Goal: Communication & Community: Answer question/provide support

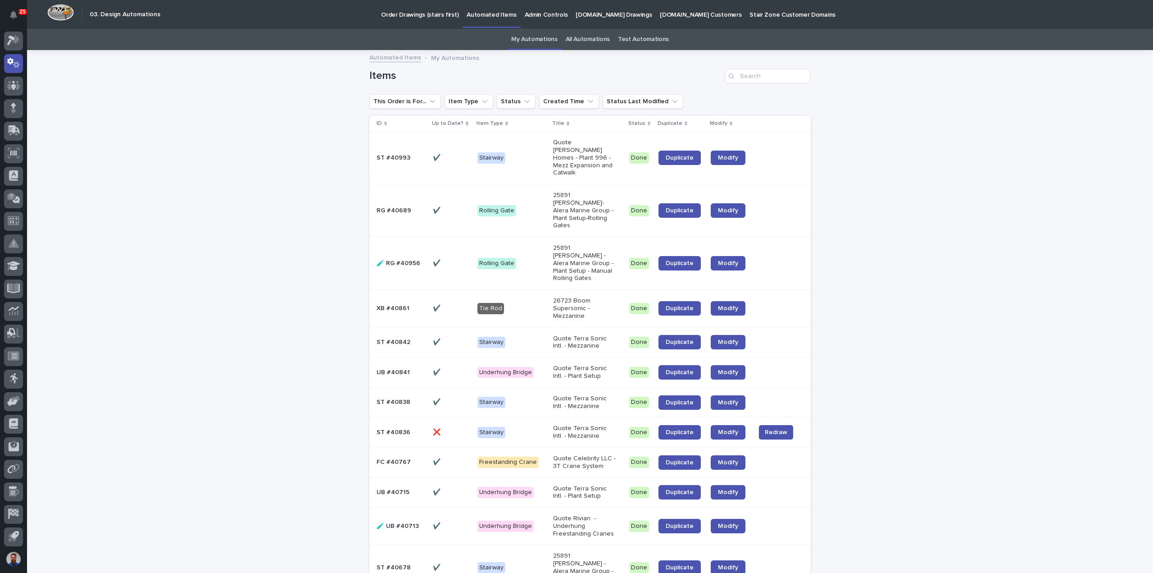
click at [417, 19] on link "Order Drawings (stairs first)" at bounding box center [420, 14] width 86 height 28
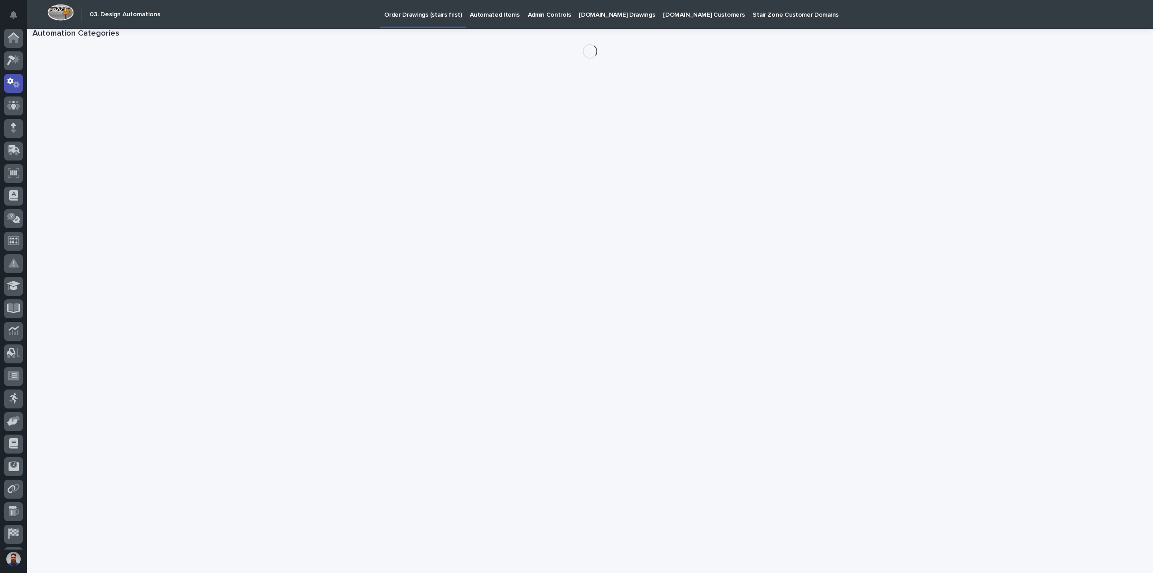
scroll to position [20, 0]
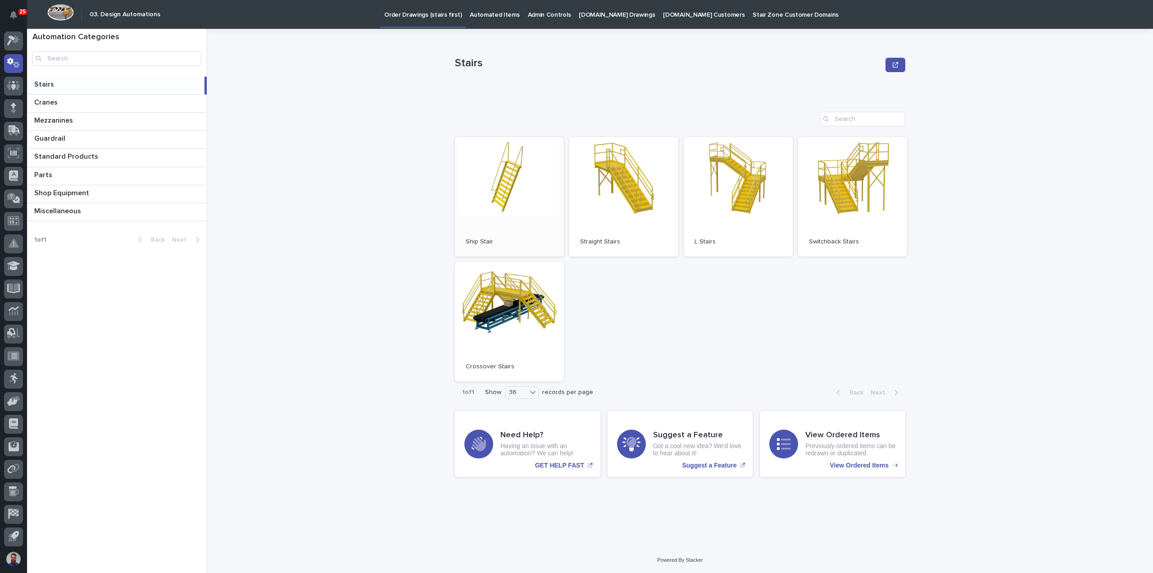
click at [516, 177] on link "Open" at bounding box center [509, 196] width 109 height 119
click at [637, 156] on link "Open" at bounding box center [623, 196] width 109 height 119
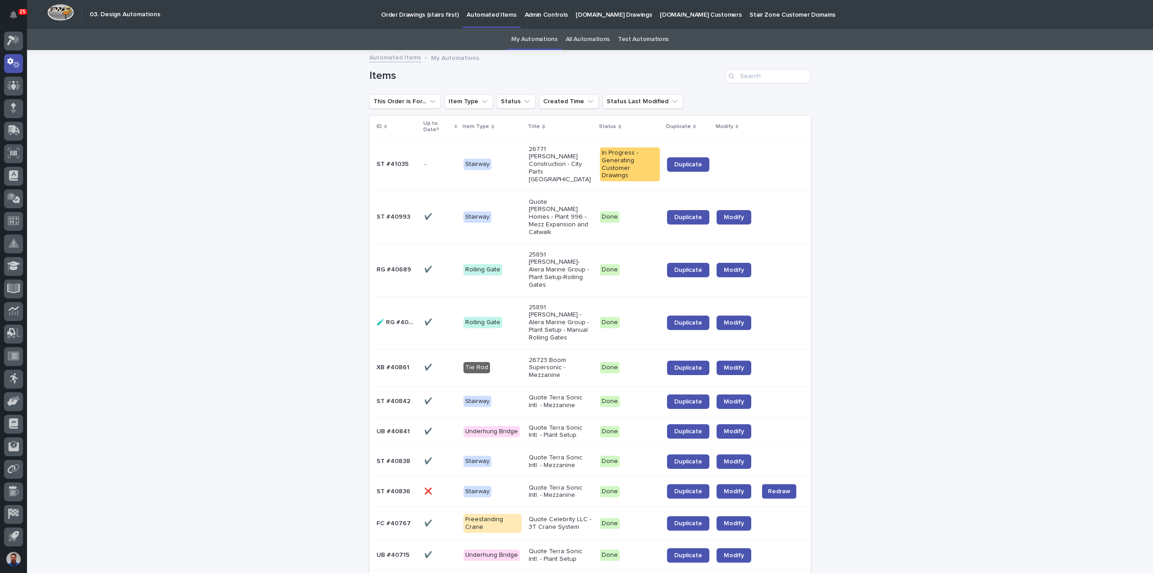
scroll to position [60, 0]
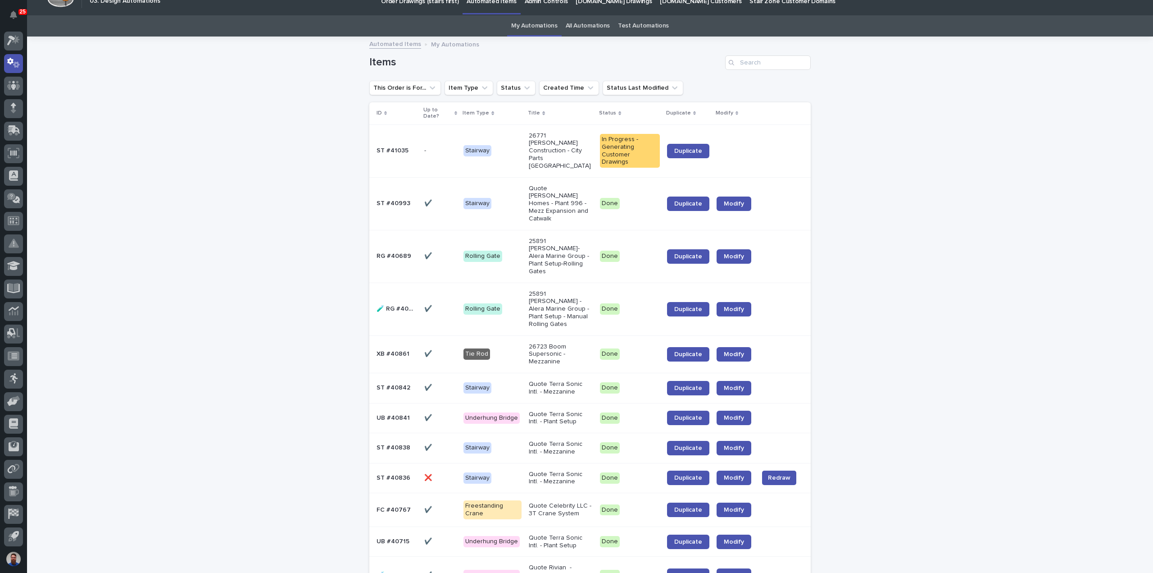
scroll to position [0, 0]
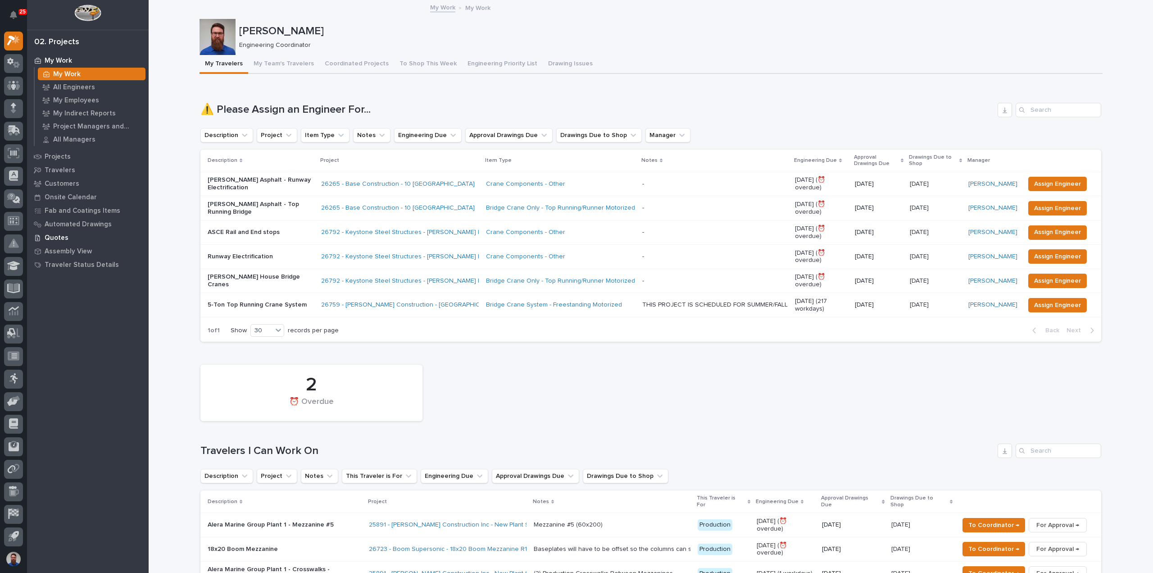
click at [61, 236] on p "Quotes" at bounding box center [57, 238] width 24 height 8
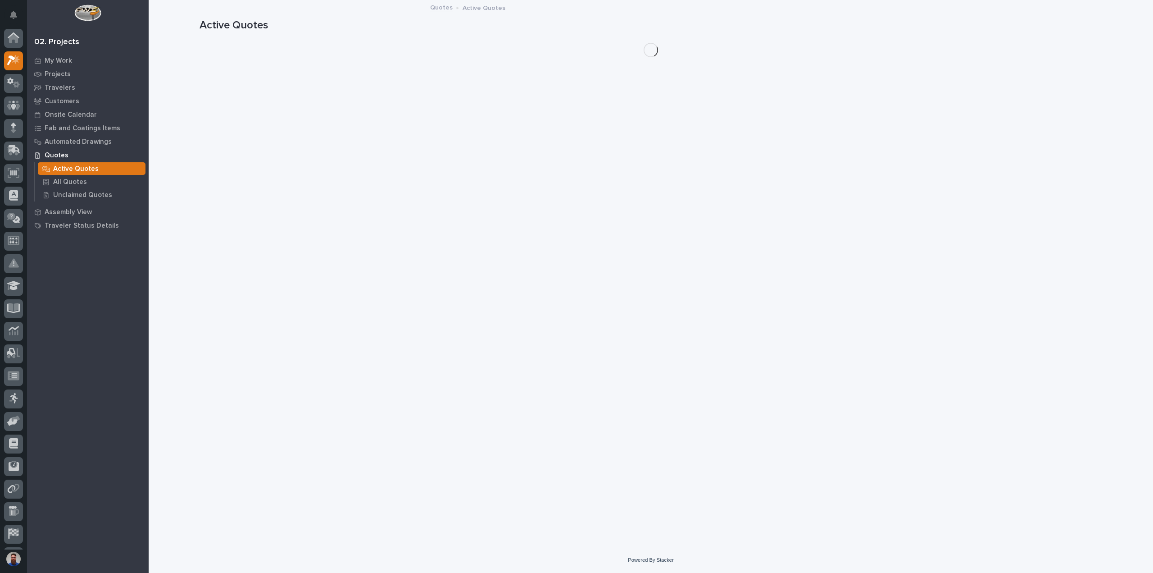
scroll to position [20, 0]
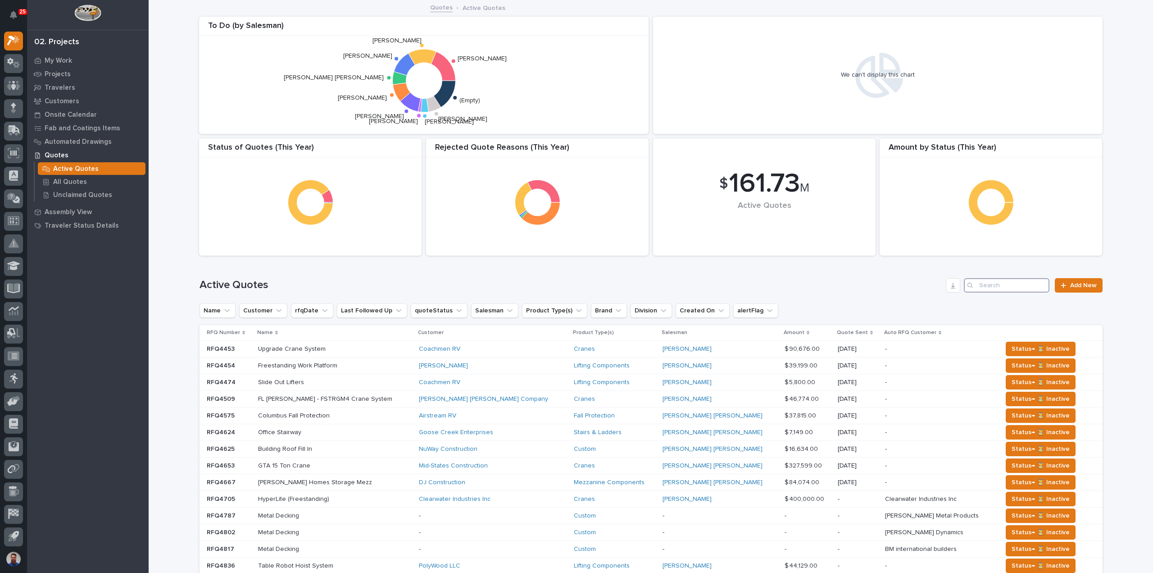
click at [1010, 288] on input "Search" at bounding box center [1007, 285] width 86 height 14
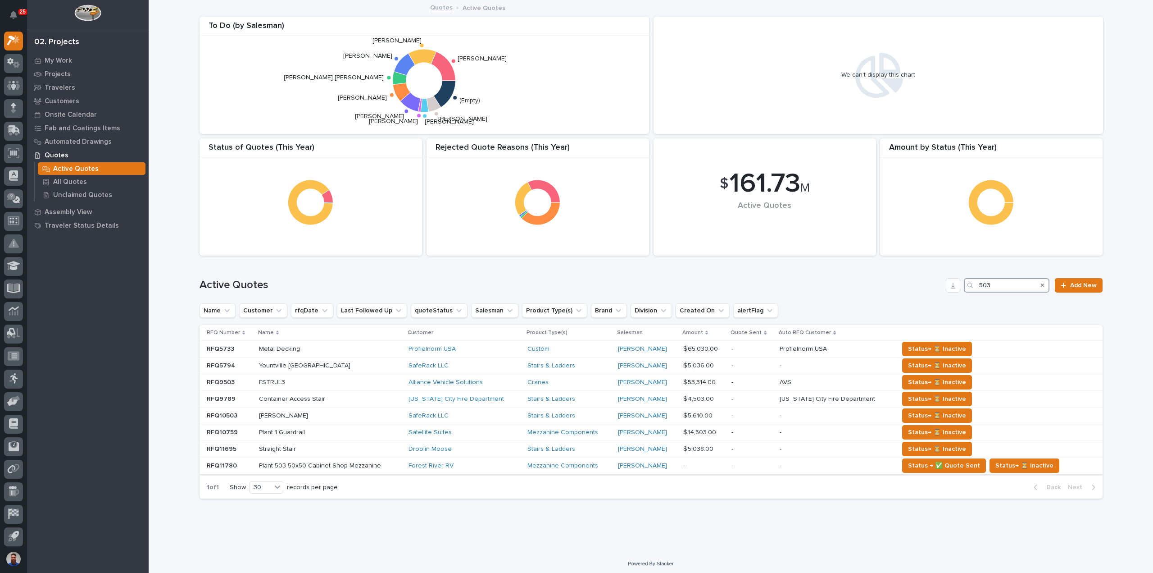
type input "503"
click at [361, 465] on p "Plant 503 50x50 Cabinet Shop Mezzanine" at bounding box center [321, 464] width 124 height 9
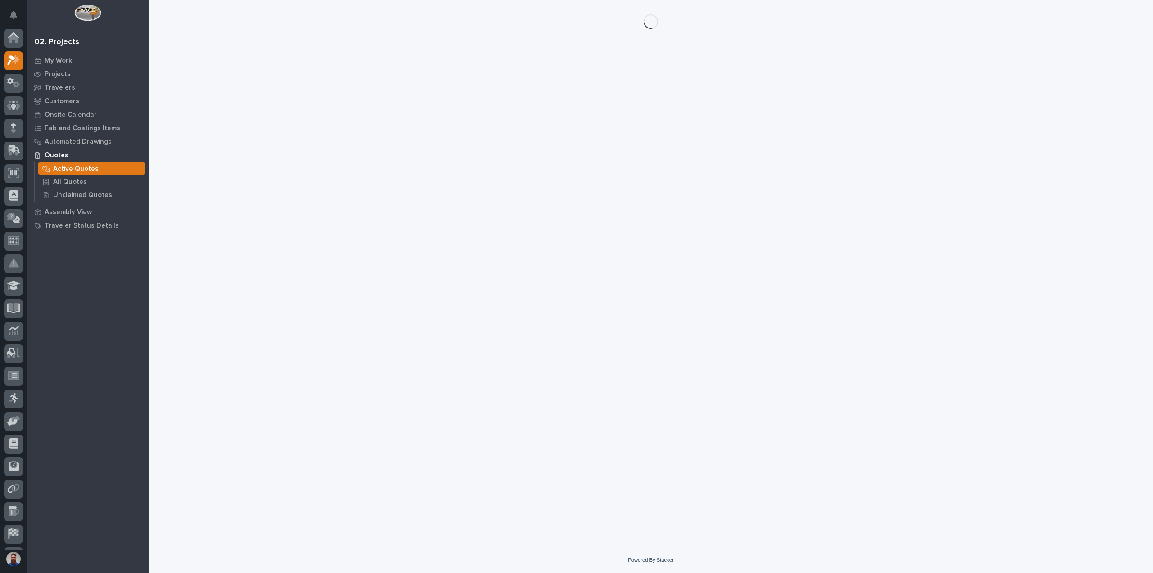
scroll to position [20, 0]
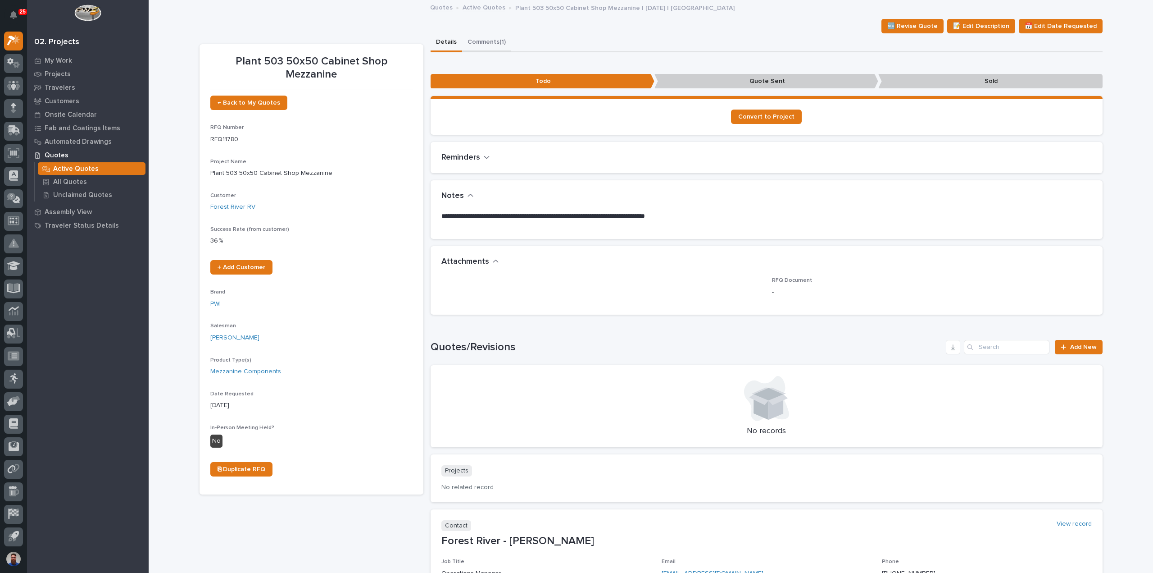
click at [478, 44] on button "Comments (1)" at bounding box center [486, 42] width 49 height 19
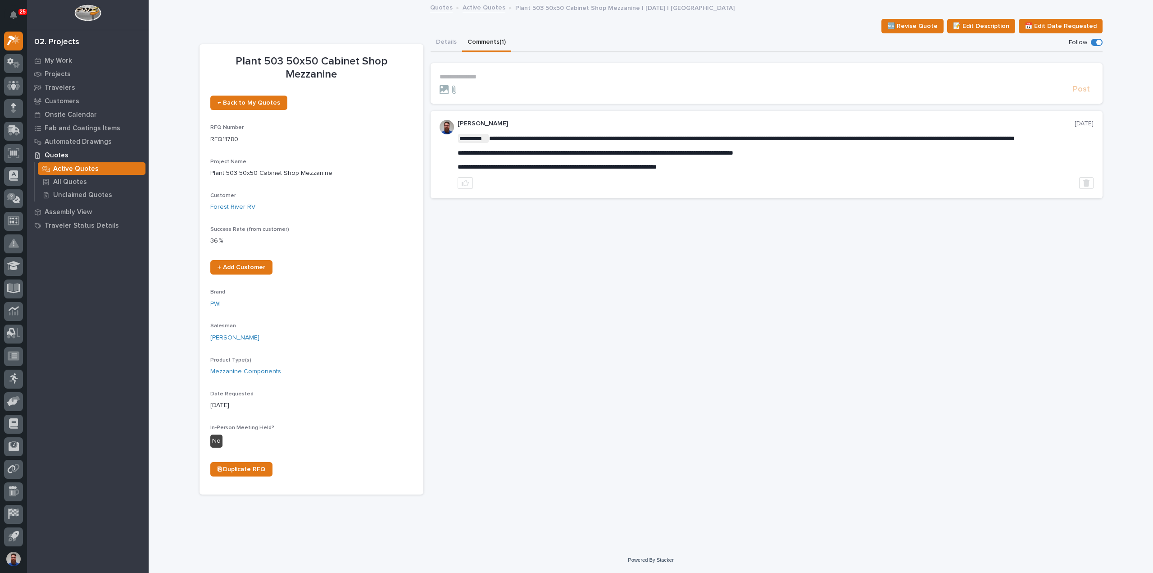
click at [472, 73] on p "**********" at bounding box center [767, 77] width 654 height 8
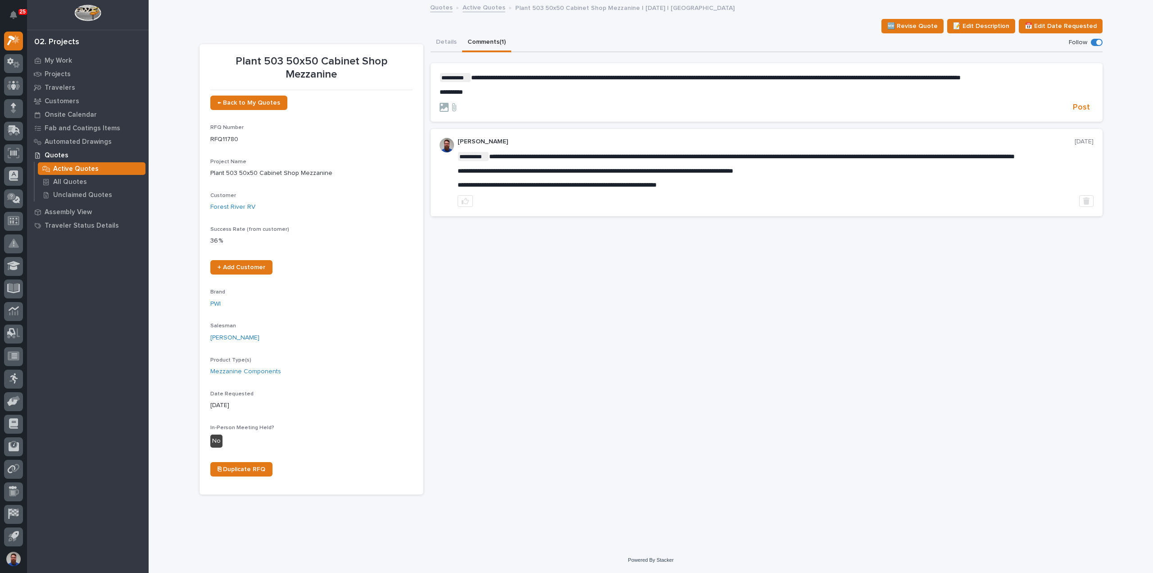
drag, startPoint x: 477, startPoint y: 191, endPoint x: 710, endPoint y: 191, distance: 233.8
drag, startPoint x: 710, startPoint y: 193, endPoint x: 475, endPoint y: 191, distance: 234.7
click at [475, 189] on p "**********" at bounding box center [776, 185] width 636 height 8
click at [772, 203] on div at bounding box center [776, 201] width 636 height 12
click at [568, 90] on p "*********" at bounding box center [767, 92] width 654 height 8
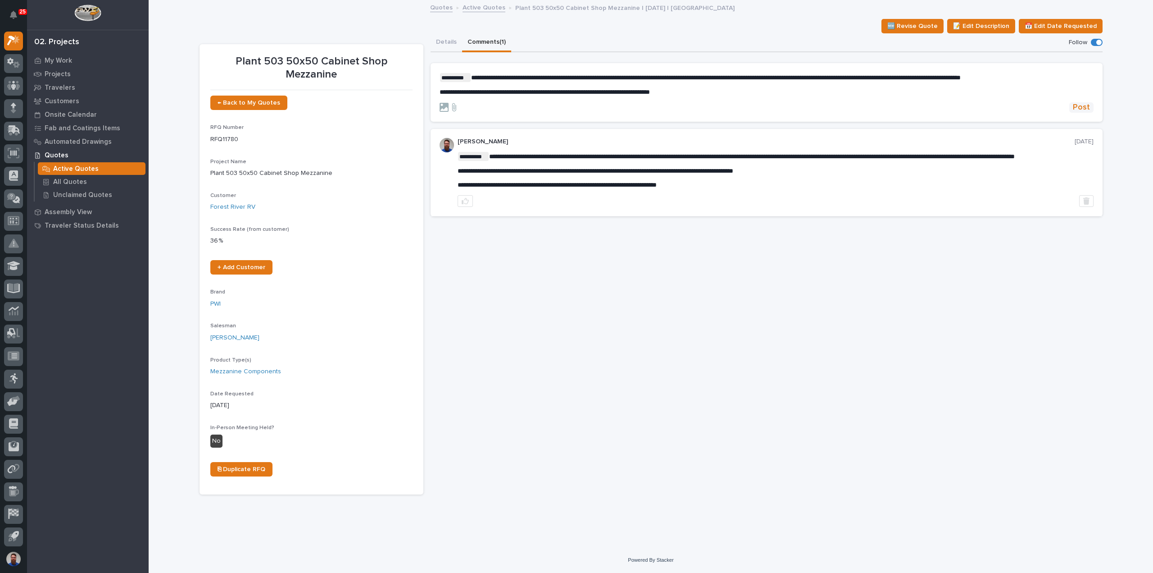
click at [1083, 103] on span "Post" at bounding box center [1081, 107] width 17 height 10
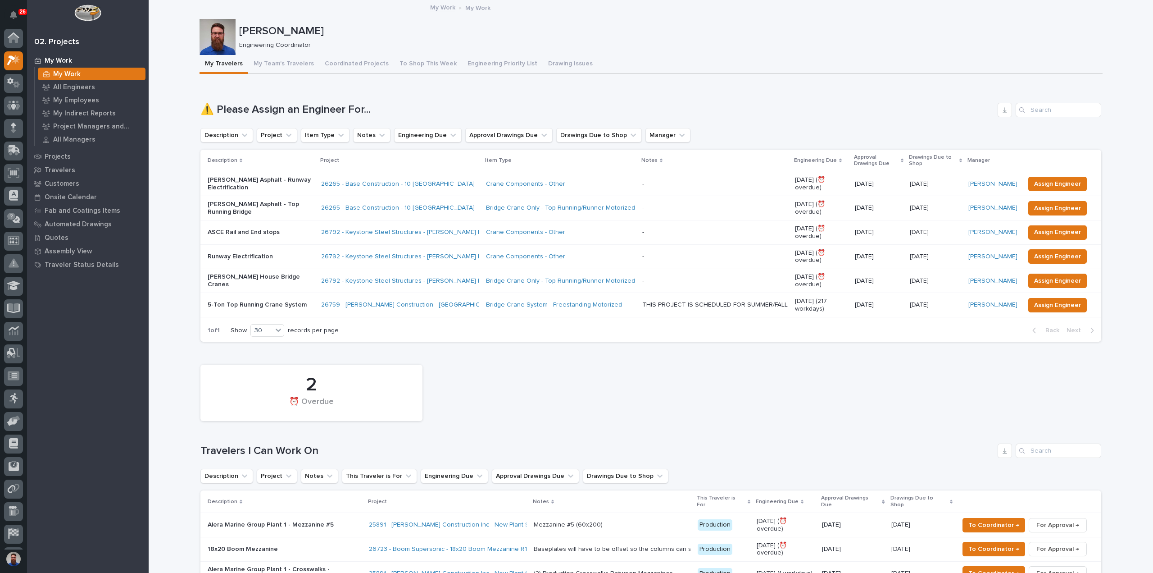
scroll to position [20, 0]
click at [469, 94] on div "Loading... Saving… ⚠️ Please Assign an Engineer For... Description Project Item…" at bounding box center [650, 217] width 901 height 264
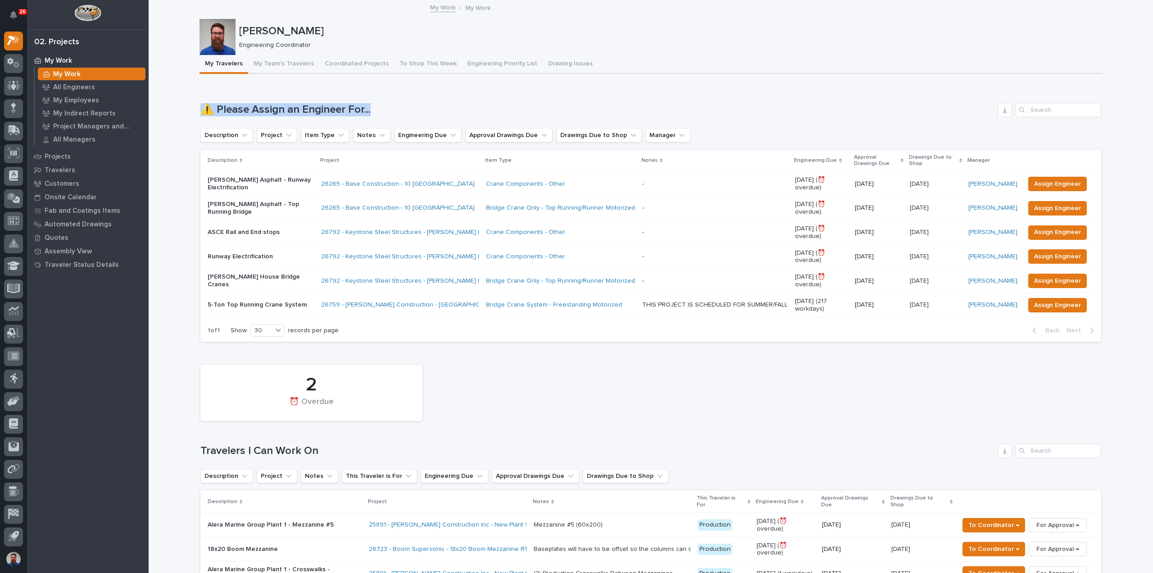
drag, startPoint x: 389, startPoint y: 103, endPoint x: 190, endPoint y: 106, distance: 199.6
drag, startPoint x: 231, startPoint y: 102, endPoint x: 436, endPoint y: 104, distance: 205.0
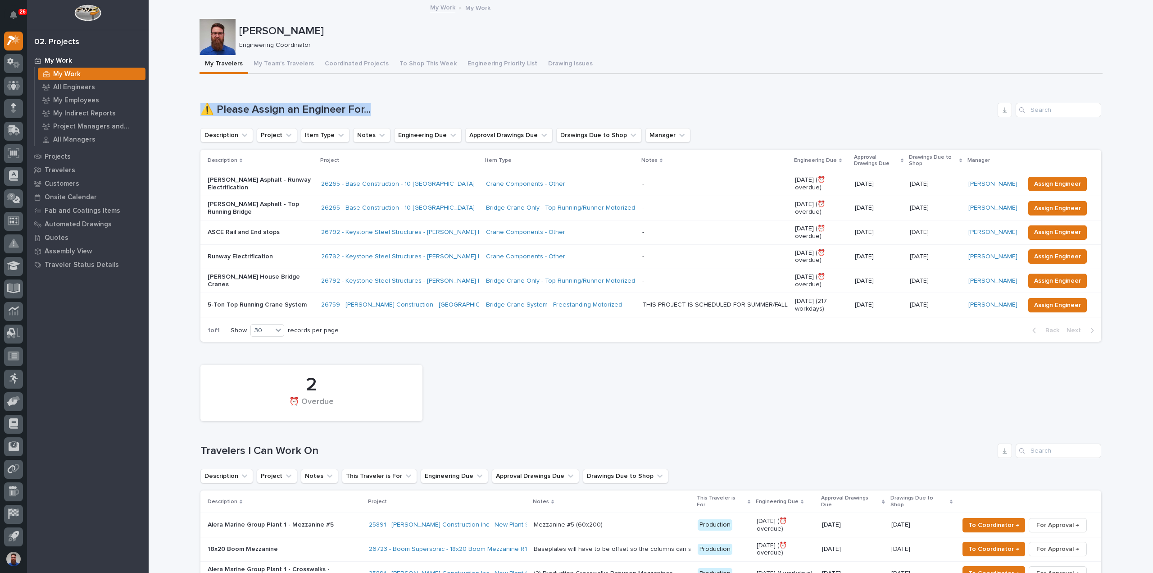
click at [436, 104] on h1 "⚠️ Please Assign an Engineer For..." at bounding box center [597, 109] width 794 height 13
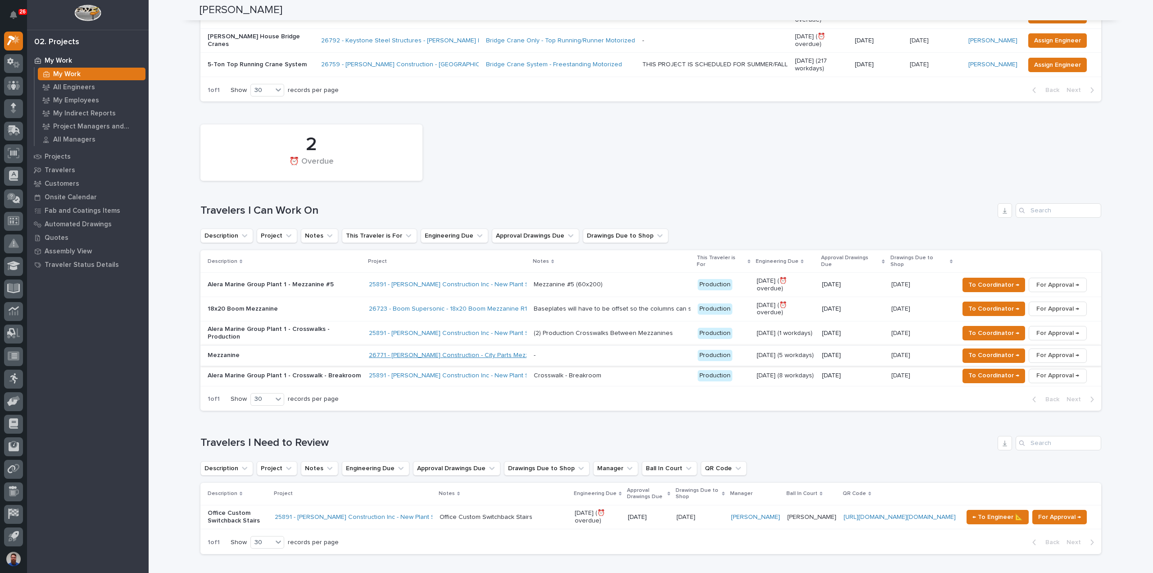
click at [494, 351] on link "26771 - Schenkel Construction - City Parts Mezzanine" at bounding box center [457, 355] width 176 height 8
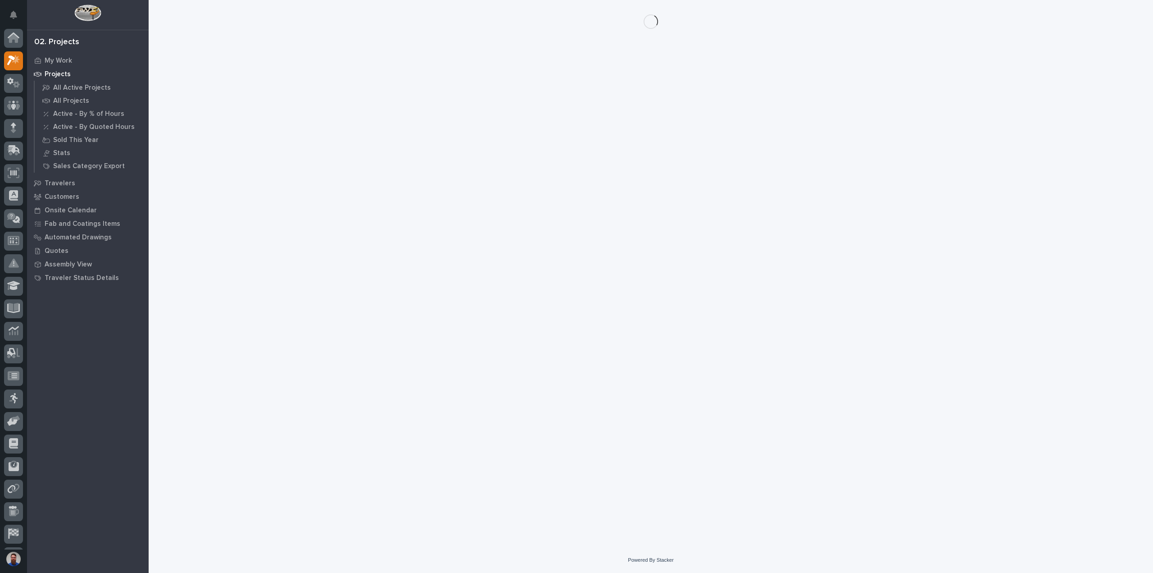
scroll to position [20, 0]
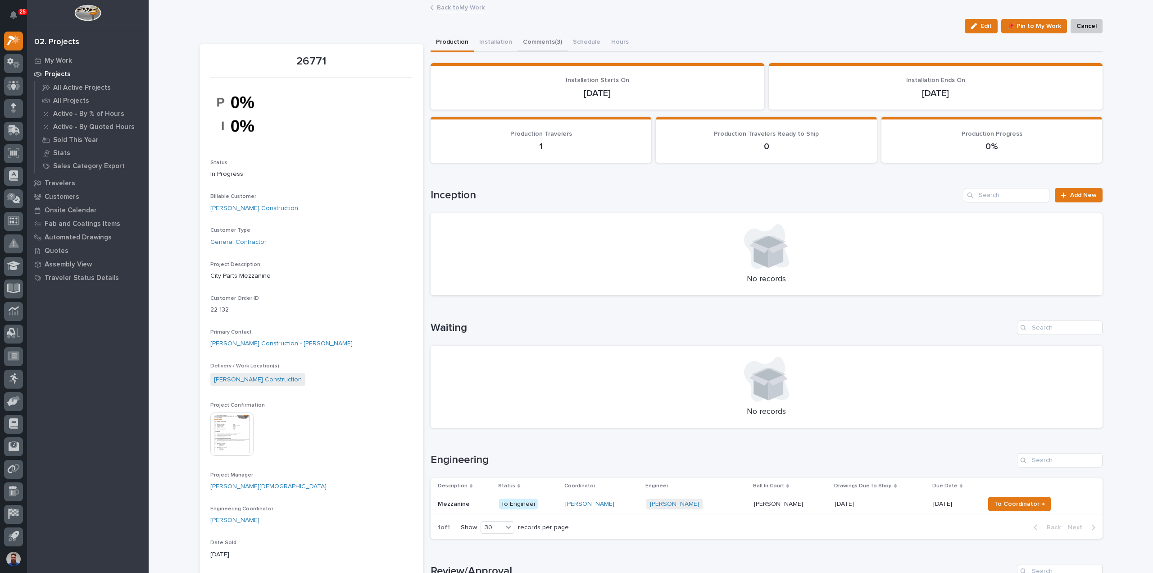
click at [526, 44] on button "Comments (3)" at bounding box center [543, 42] width 50 height 19
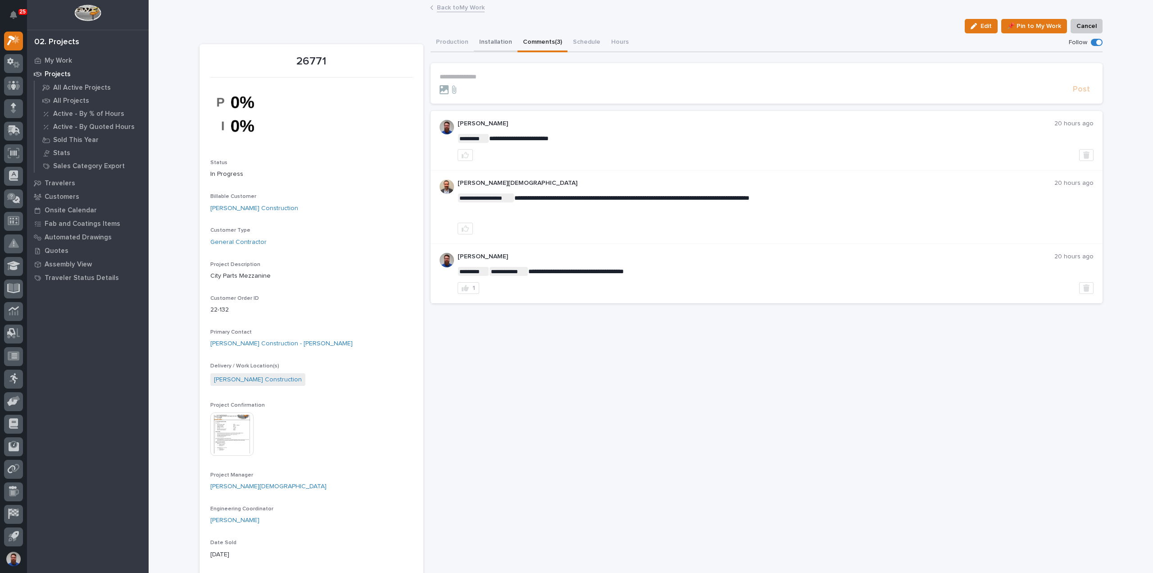
click at [496, 42] on button "Installation" at bounding box center [496, 42] width 44 height 19
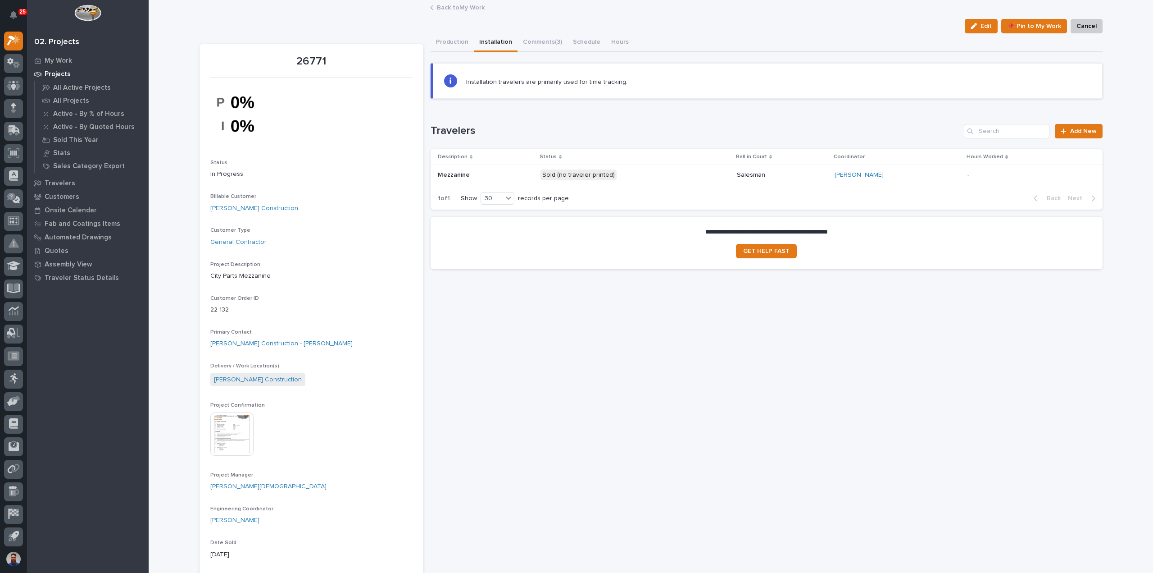
click at [654, 174] on p "Sold (no traveler printed)" at bounding box center [620, 174] width 158 height 11
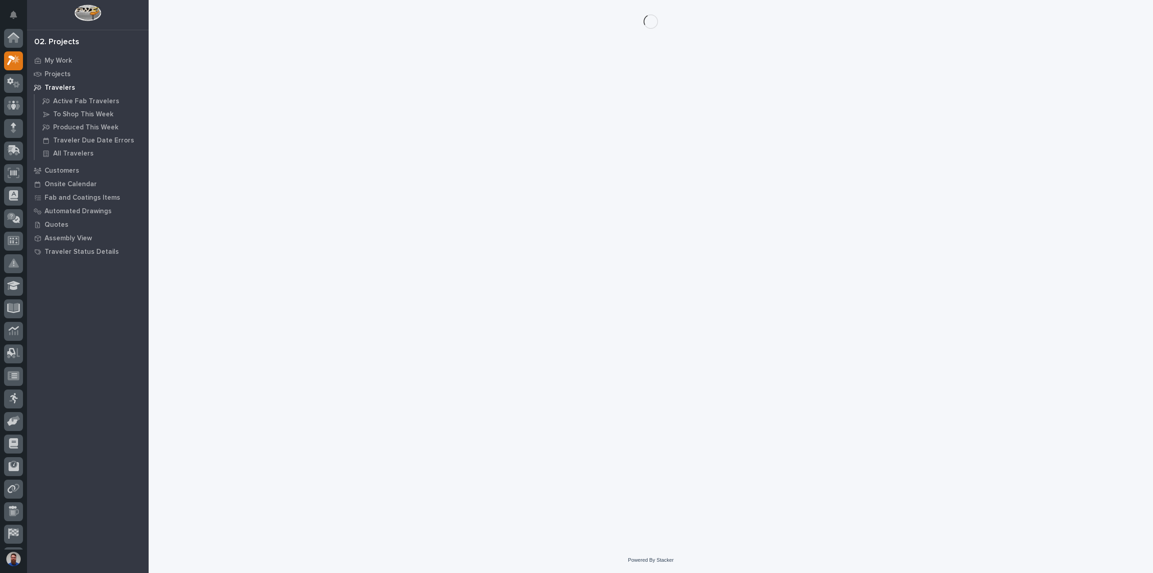
scroll to position [20, 0]
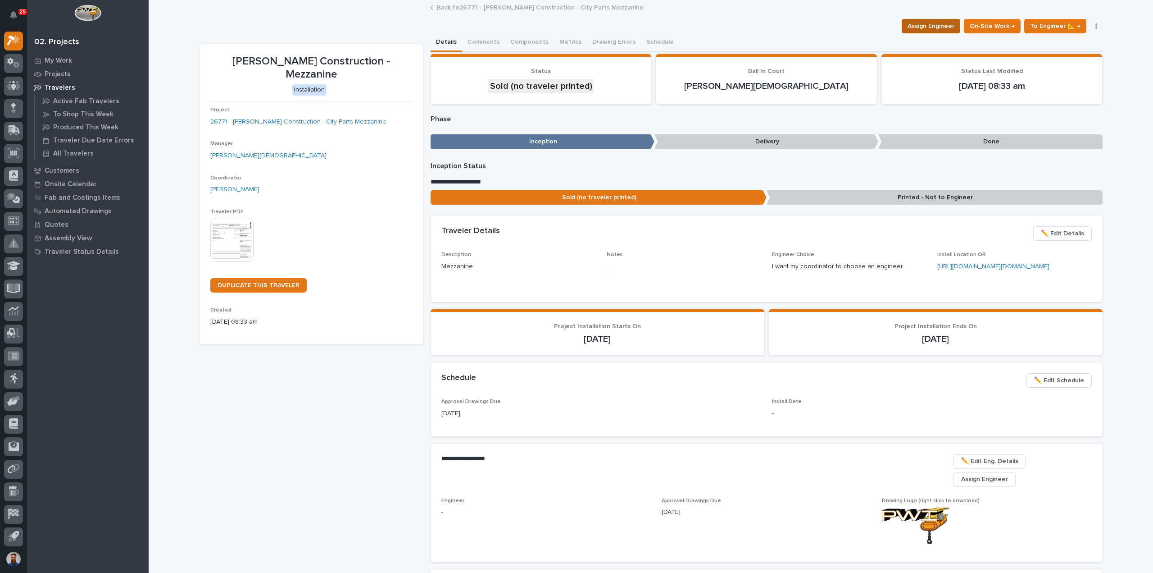
click at [936, 27] on span "Assign Engineer" at bounding box center [931, 26] width 47 height 11
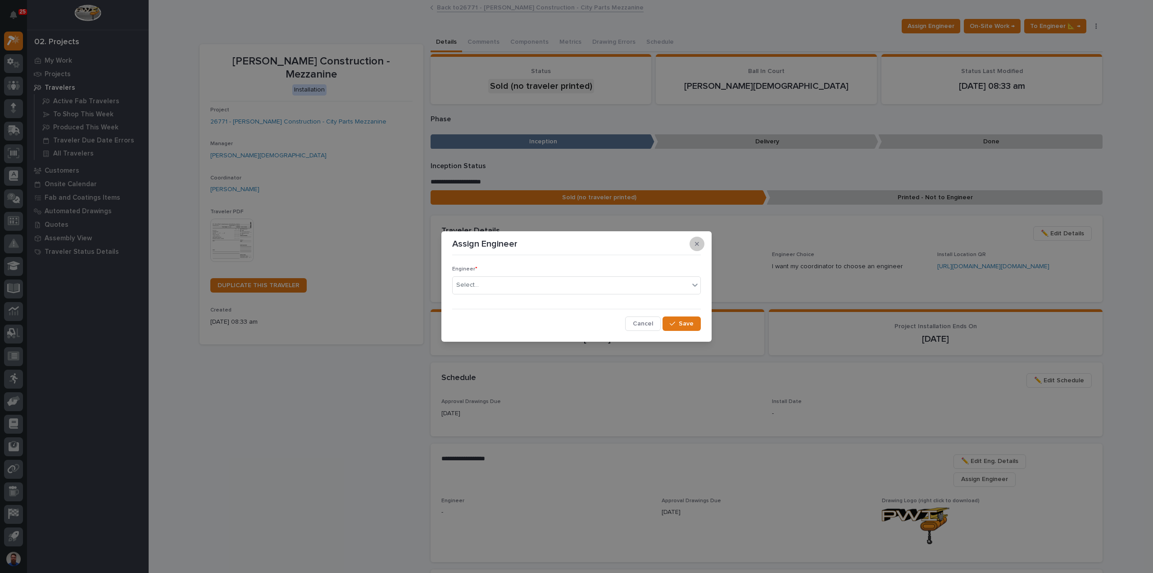
click at [696, 244] on icon "button" at bounding box center [697, 244] width 4 height 4
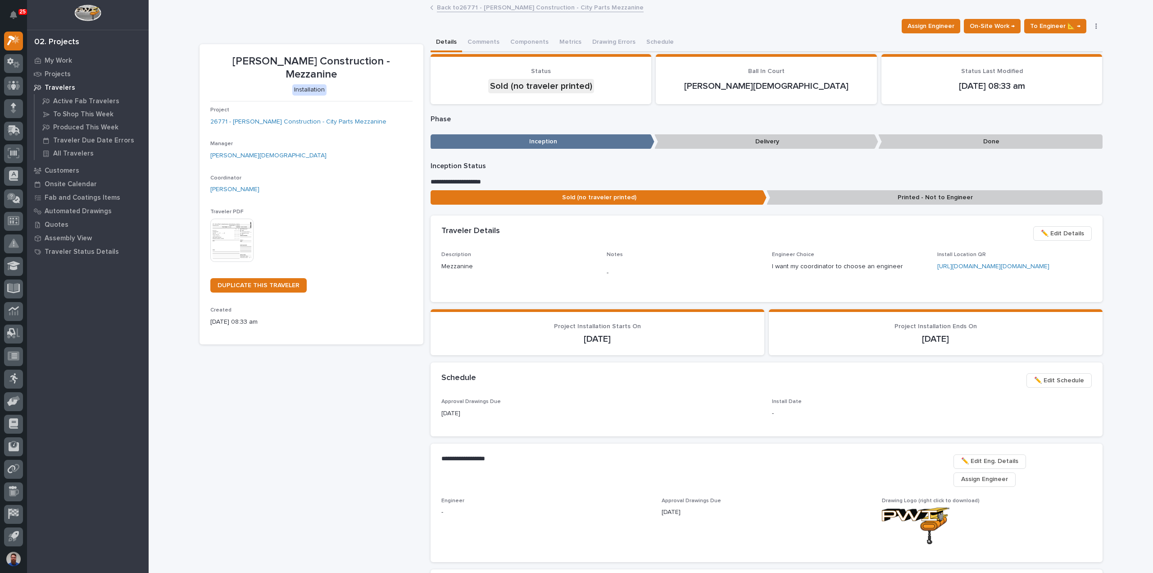
click at [478, 9] on link "Back to 26771 - Schenkel Construction - City Parts Mezzanine" at bounding box center [540, 7] width 207 height 10
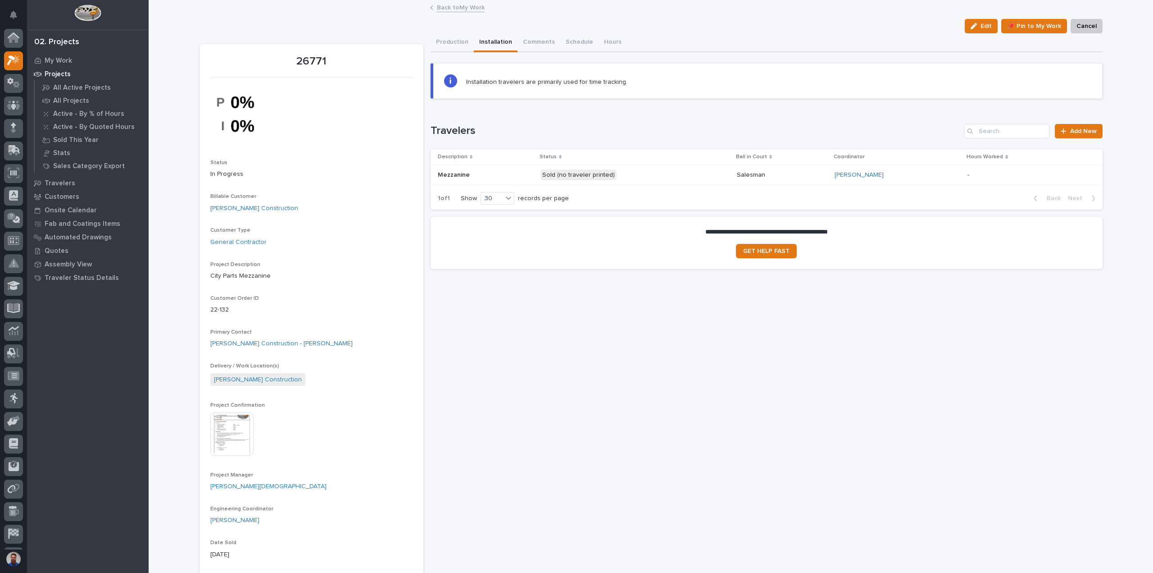
scroll to position [20, 0]
click at [465, 9] on link "Back to My Work" at bounding box center [461, 7] width 48 height 10
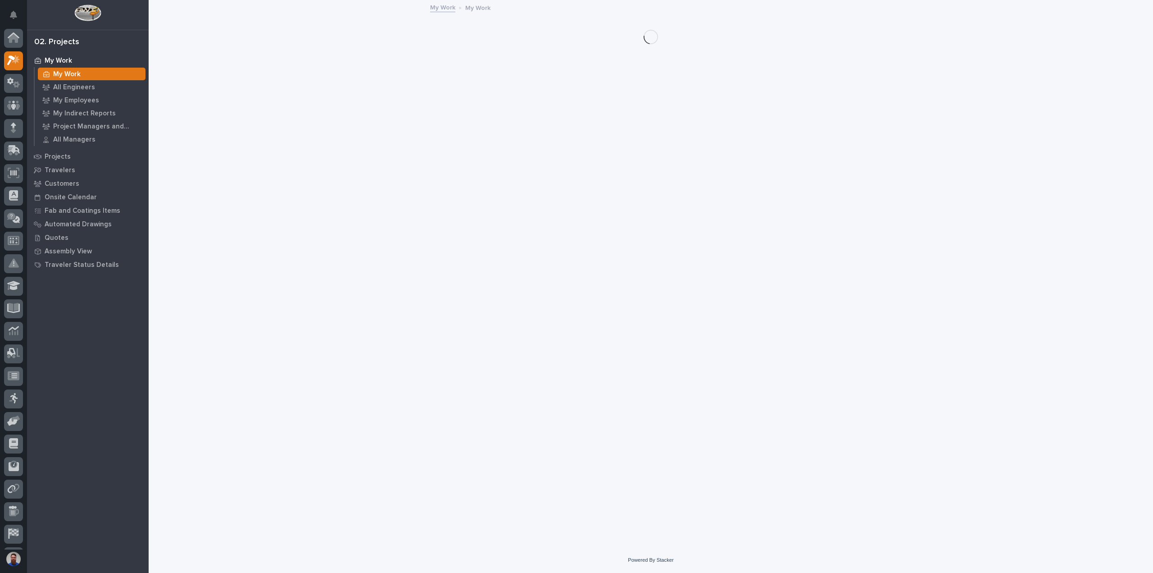
scroll to position [20, 0]
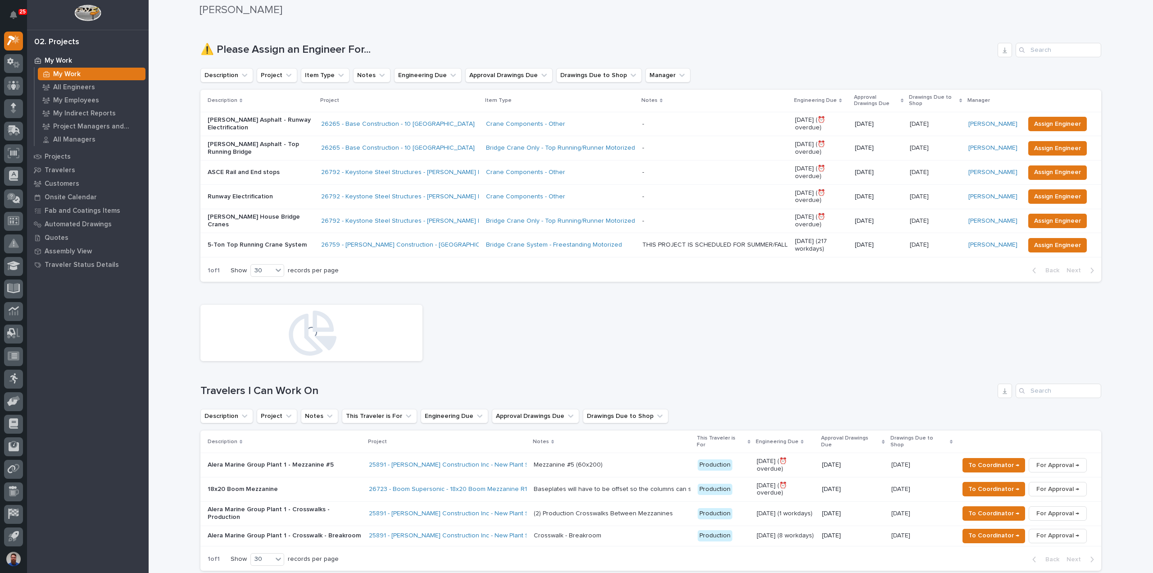
scroll to position [180, 0]
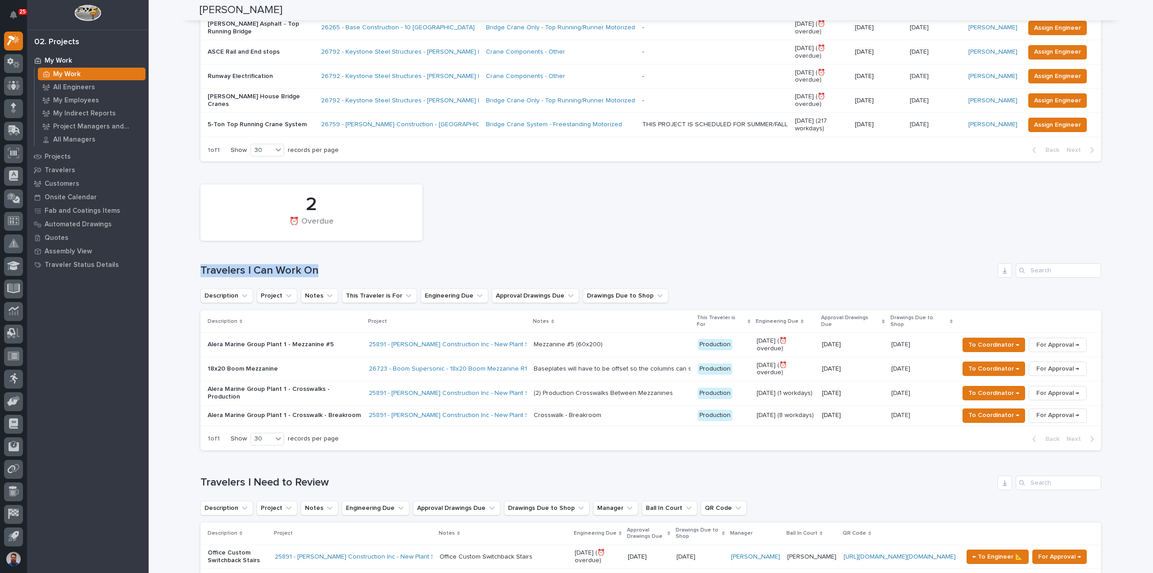
drag, startPoint x: 316, startPoint y: 264, endPoint x: 369, endPoint y: 264, distance: 52.7
click at [369, 264] on h1 "Travelers I Can Work On" at bounding box center [597, 270] width 794 height 13
click at [316, 267] on h1 "Travelers I Can Work On" at bounding box center [597, 270] width 794 height 13
drag, startPoint x: 242, startPoint y: 268, endPoint x: 175, endPoint y: 267, distance: 66.7
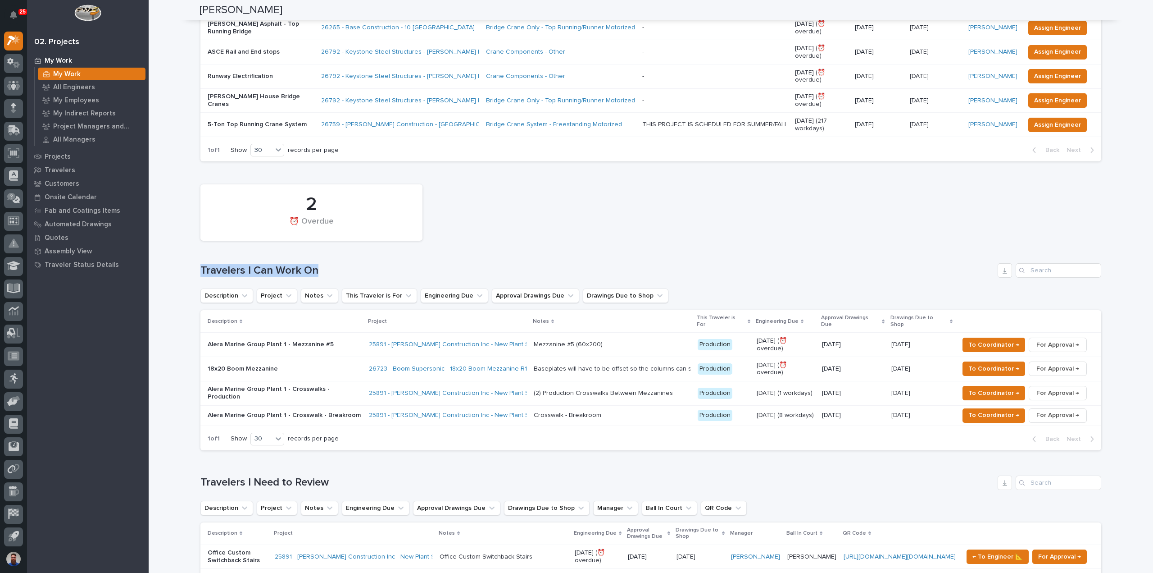
drag, startPoint x: 186, startPoint y: 265, endPoint x: 340, endPoint y: 264, distance: 154.5
click at [340, 264] on h1 "Travelers I Can Work On" at bounding box center [597, 270] width 794 height 13
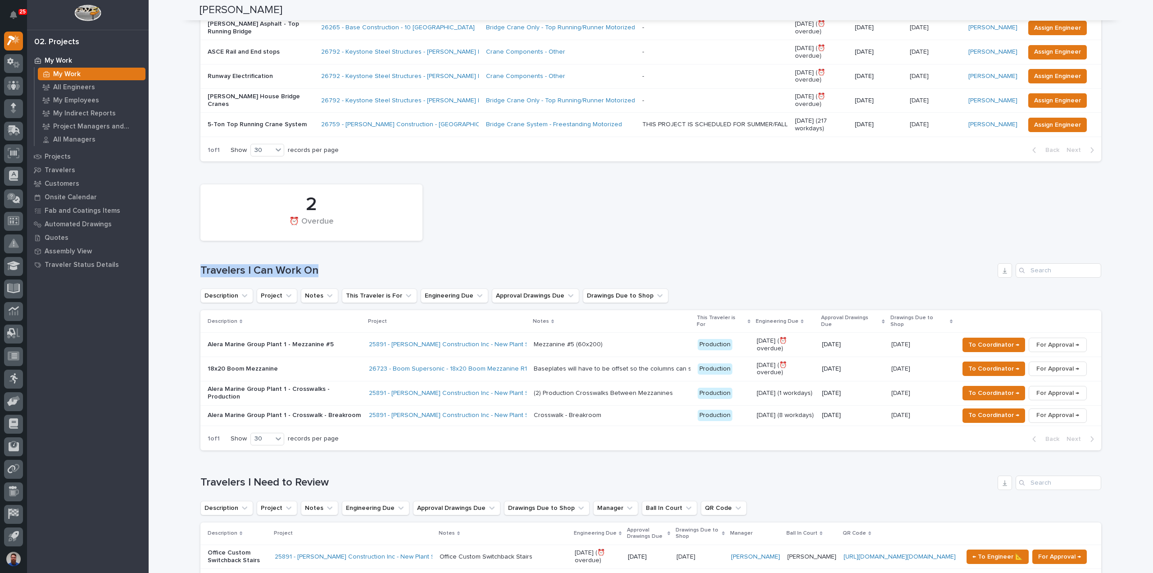
drag, startPoint x: 355, startPoint y: 264, endPoint x: 183, endPoint y: 268, distance: 171.7
drag, startPoint x: 272, startPoint y: 267, endPoint x: 334, endPoint y: 266, distance: 62.2
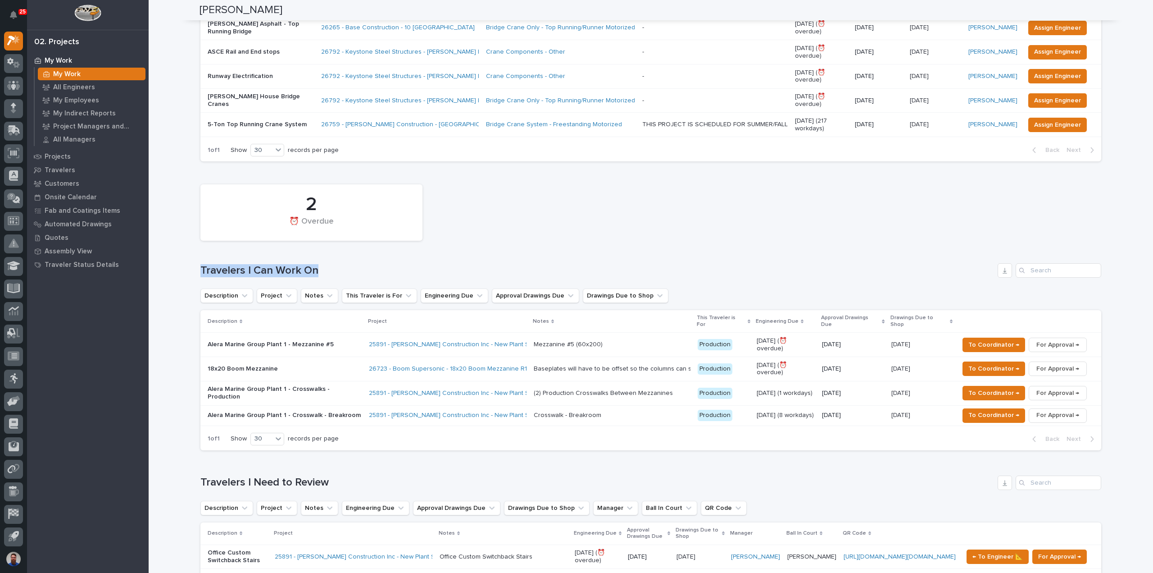
click at [335, 266] on h1 "Travelers I Can Work On" at bounding box center [597, 270] width 794 height 13
drag, startPoint x: 372, startPoint y: 265, endPoint x: 226, endPoint y: 268, distance: 146.0
click at [226, 268] on h1 "Travelers I Can Work On" at bounding box center [597, 270] width 794 height 13
drag, startPoint x: 191, startPoint y: 267, endPoint x: 342, endPoint y: 266, distance: 151.4
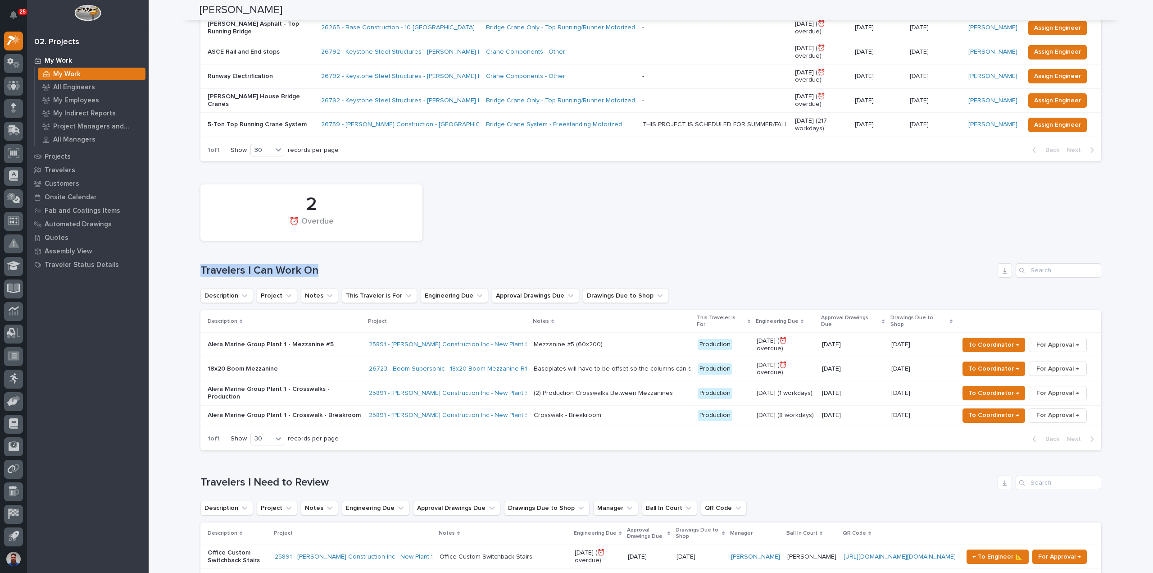
click at [342, 266] on h1 "Travelers I Can Work On" at bounding box center [597, 270] width 794 height 13
click at [341, 265] on h1 "Travelers I Can Work On" at bounding box center [597, 270] width 794 height 13
drag, startPoint x: 332, startPoint y: 267, endPoint x: 182, endPoint y: 268, distance: 149.6
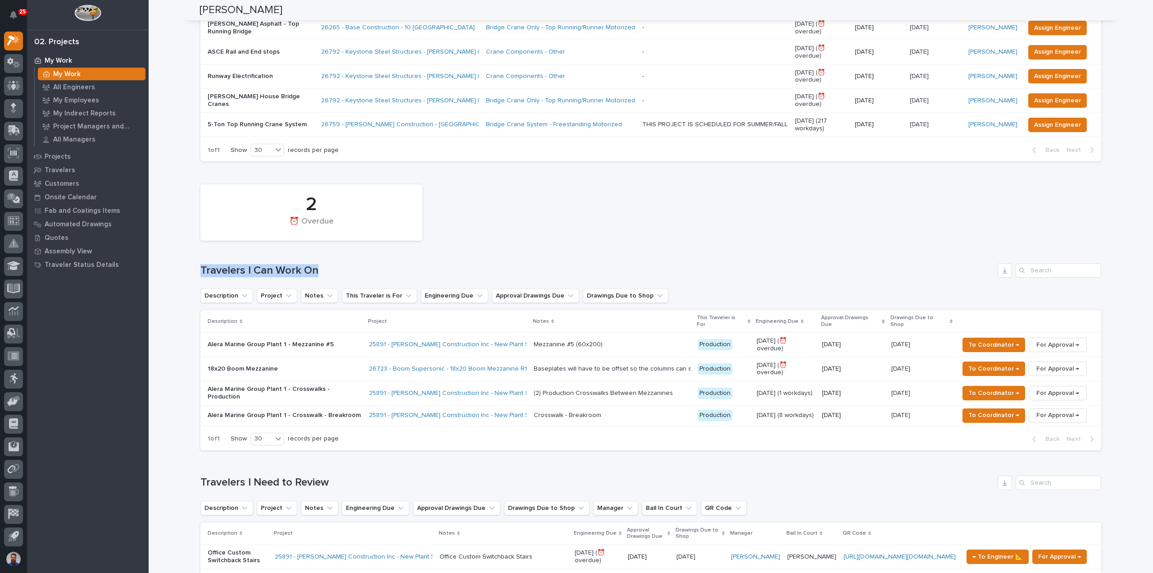
click at [350, 267] on h1 "Travelers I Can Work On" at bounding box center [597, 270] width 794 height 13
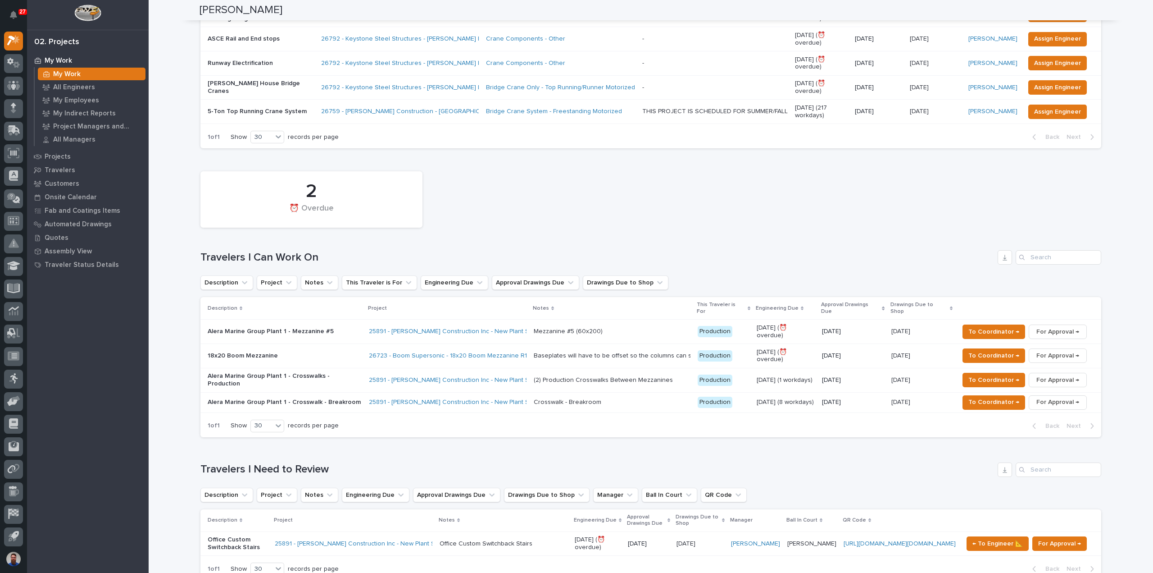
scroll to position [0, 0]
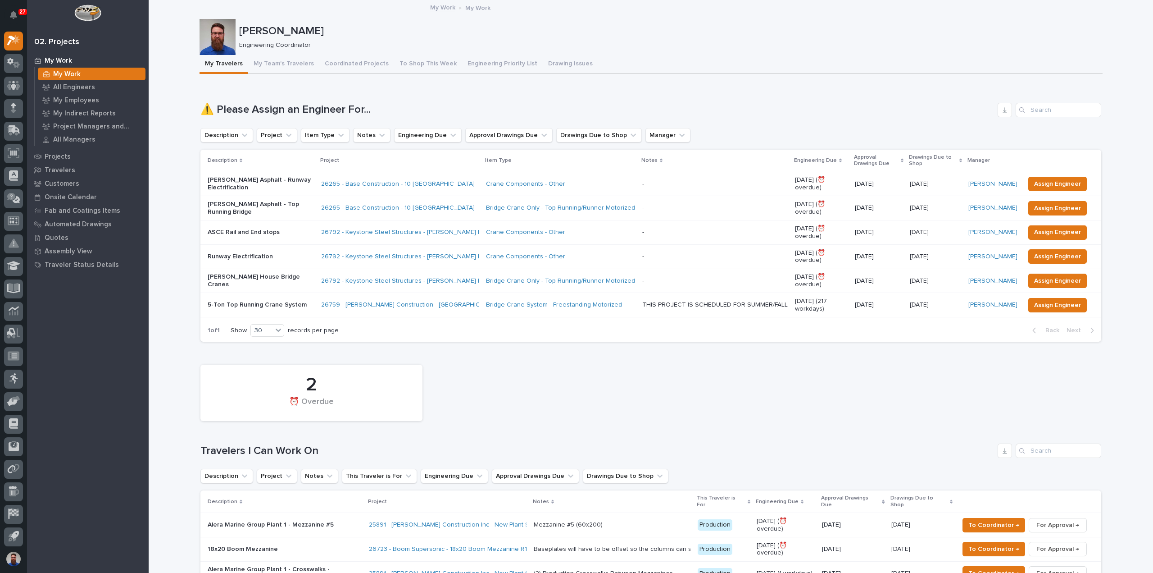
click at [604, 409] on div "2 ⏰ Overdue" at bounding box center [651, 392] width 910 height 65
drag, startPoint x: 299, startPoint y: 455, endPoint x: 172, endPoint y: 450, distance: 127.2
drag, startPoint x: 174, startPoint y: 443, endPoint x: 322, endPoint y: 441, distance: 147.8
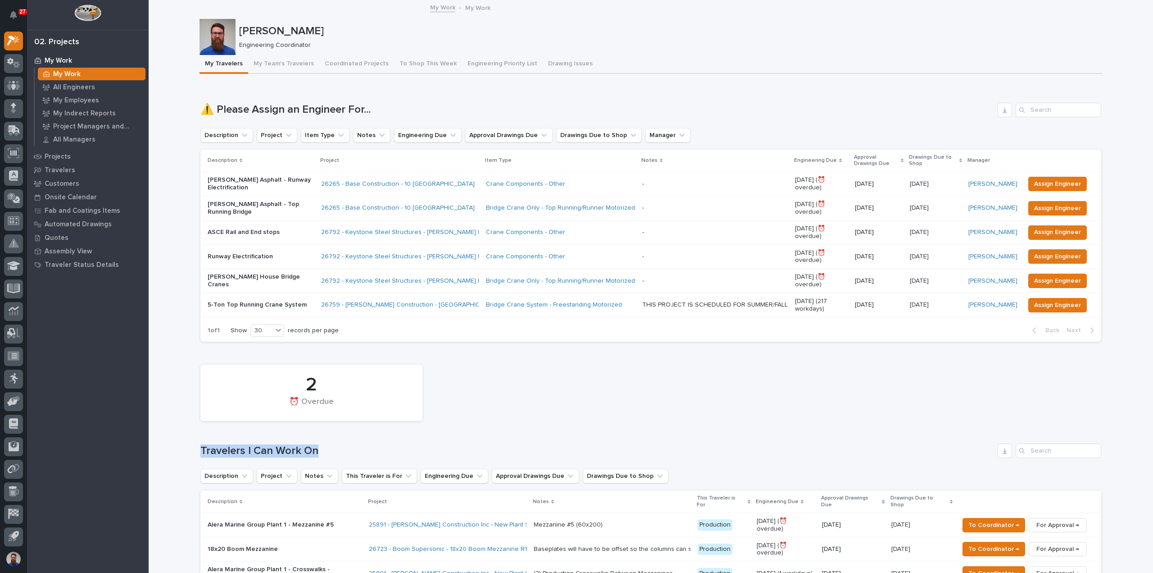
click at [322, 441] on div "2 ⏰ Overdue Travelers I Can Work On Description Project Notes This Traveler is …" at bounding box center [650, 495] width 901 height 270
drag, startPoint x: 329, startPoint y: 441, endPoint x: 191, endPoint y: 443, distance: 137.9
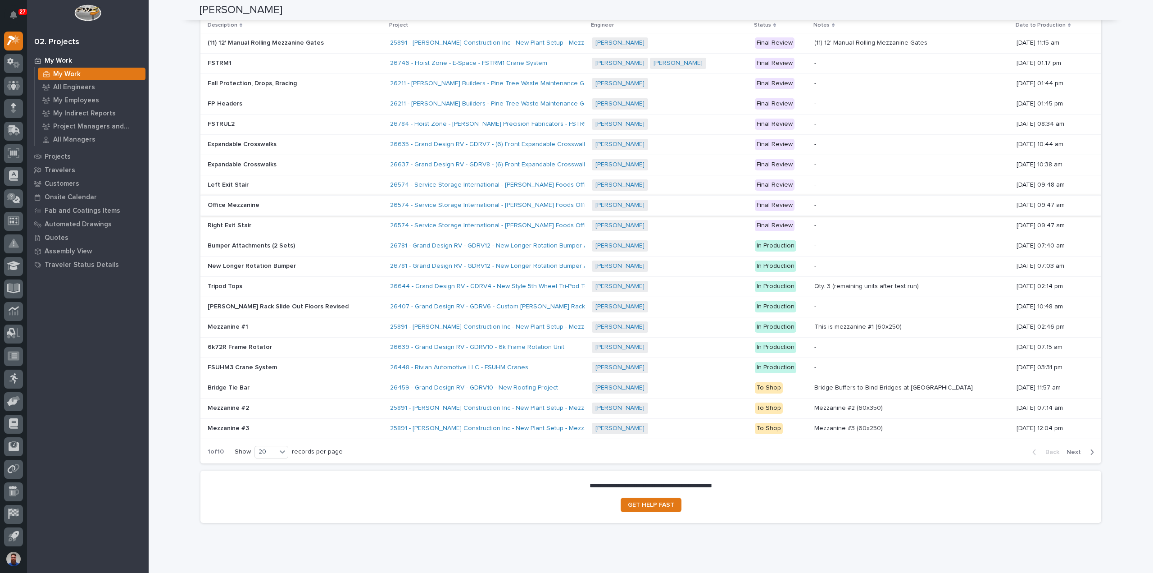
scroll to position [1401, 0]
click at [271, 444] on div "20" at bounding box center [266, 448] width 22 height 9
click at [264, 454] on div "30" at bounding box center [268, 457] width 33 height 11
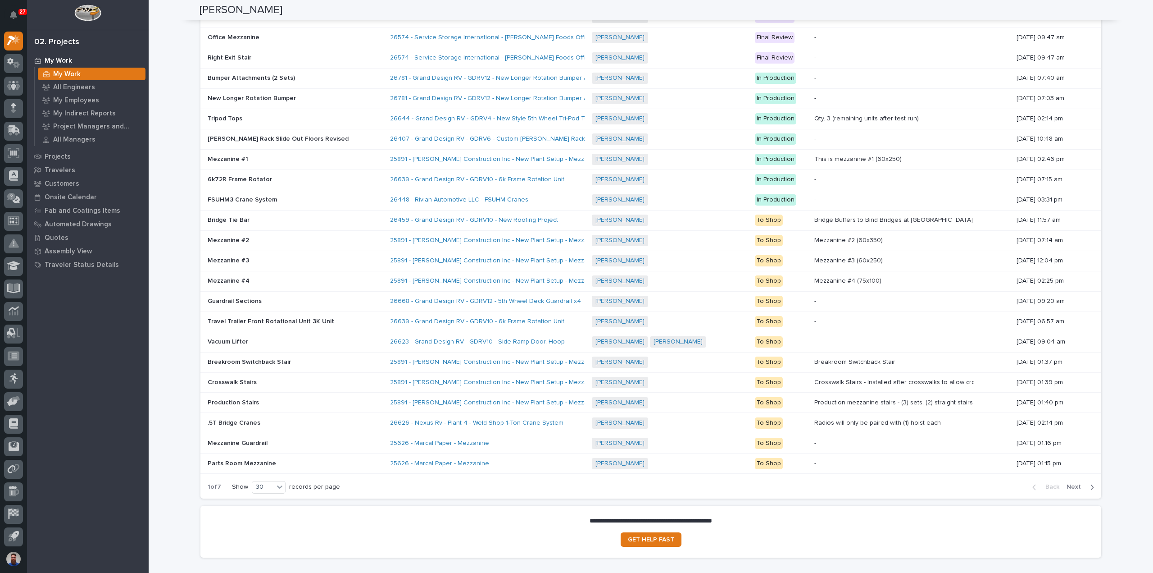
scroll to position [1602, 0]
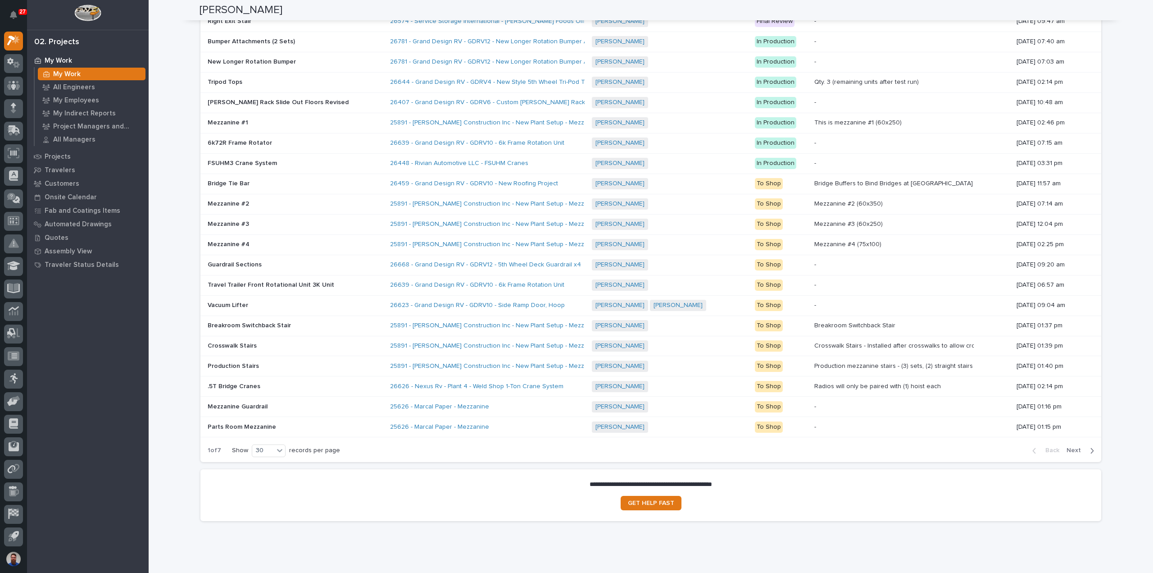
click at [1087, 446] on div "button" at bounding box center [1091, 450] width 8 height 8
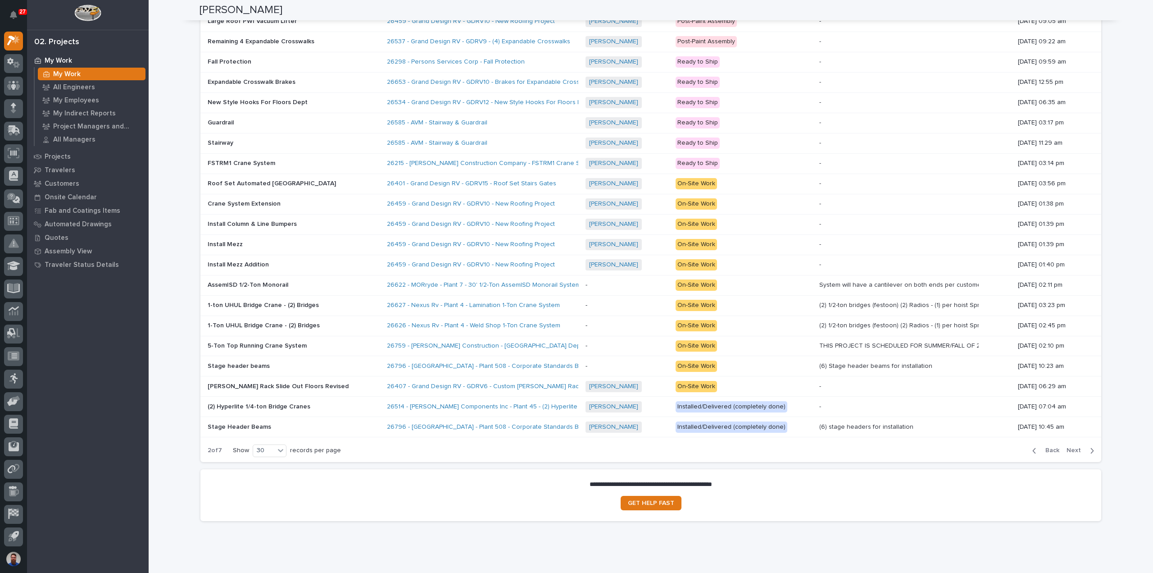
click at [1071, 446] on span "Next" at bounding box center [1077, 450] width 20 height 8
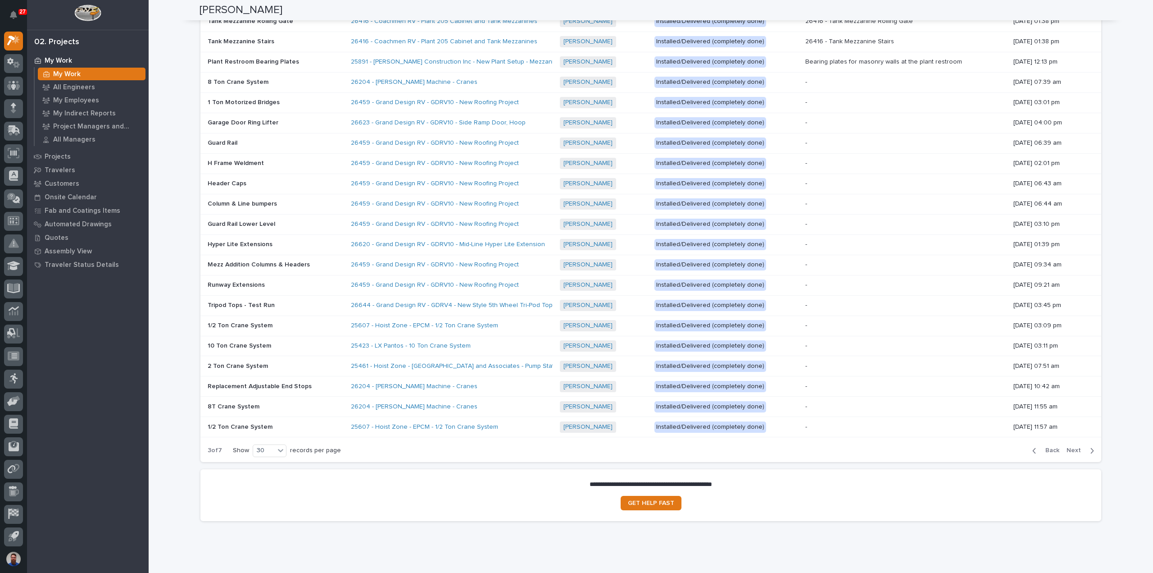
drag, startPoint x: 1108, startPoint y: 423, endPoint x: 1102, endPoint y: 423, distance: 5.9
click at [1092, 446] on button "Next" at bounding box center [1082, 450] width 38 height 8
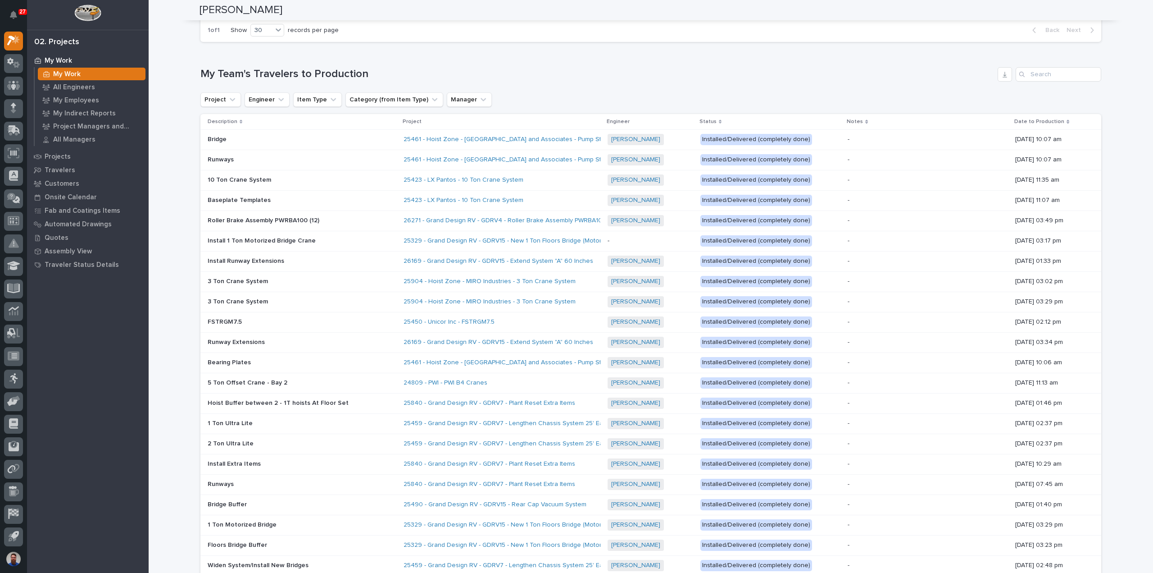
scroll to position [1542, 0]
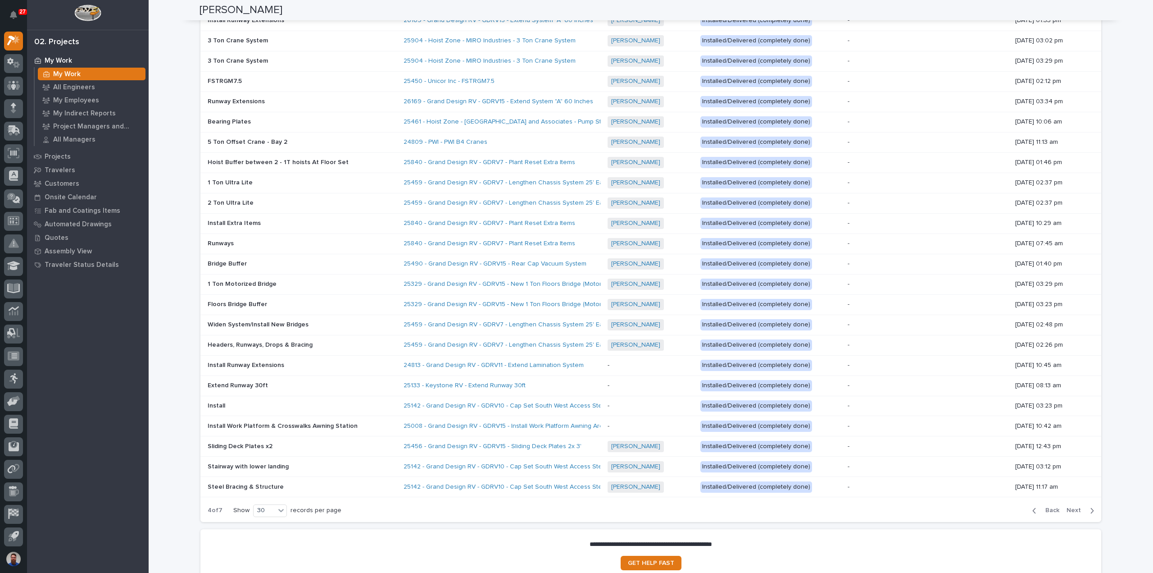
click at [1067, 499] on div "Back Next" at bounding box center [1063, 510] width 76 height 23
click at [1071, 506] on span "Next" at bounding box center [1077, 510] width 20 height 8
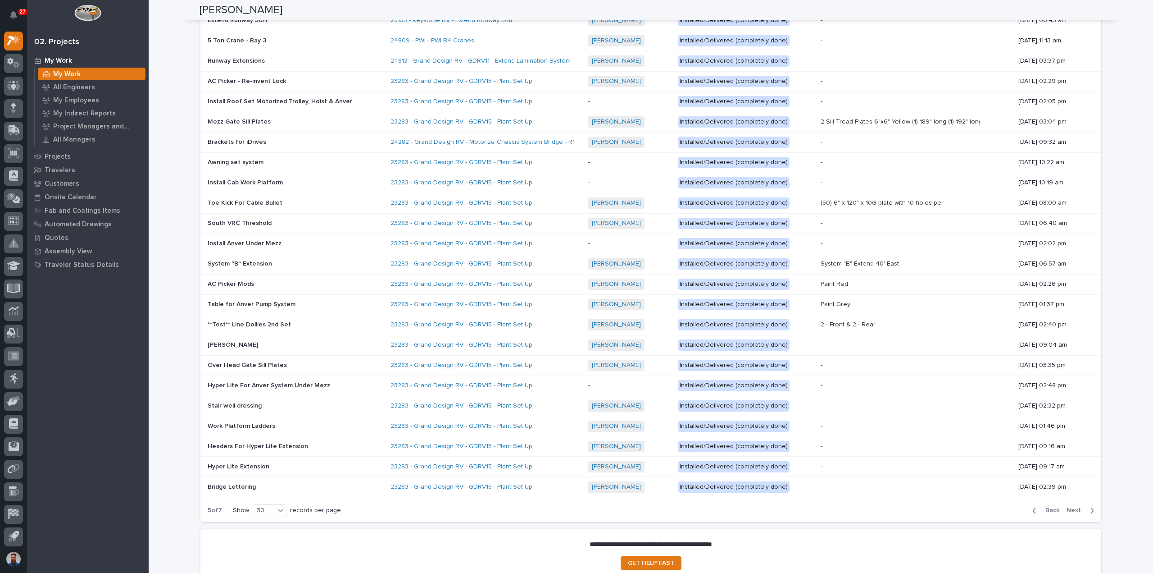
click at [1047, 499] on div "Back Next" at bounding box center [1063, 510] width 76 height 23
click at [1048, 506] on span "Back" at bounding box center [1049, 510] width 19 height 8
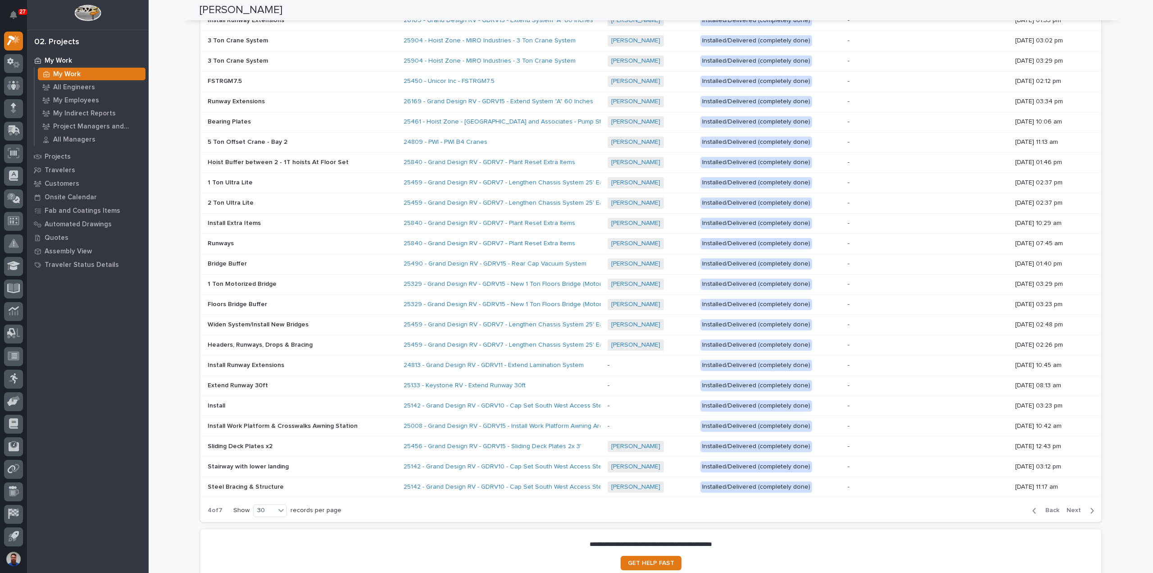
click at [1050, 506] on span "Back" at bounding box center [1049, 510] width 19 height 8
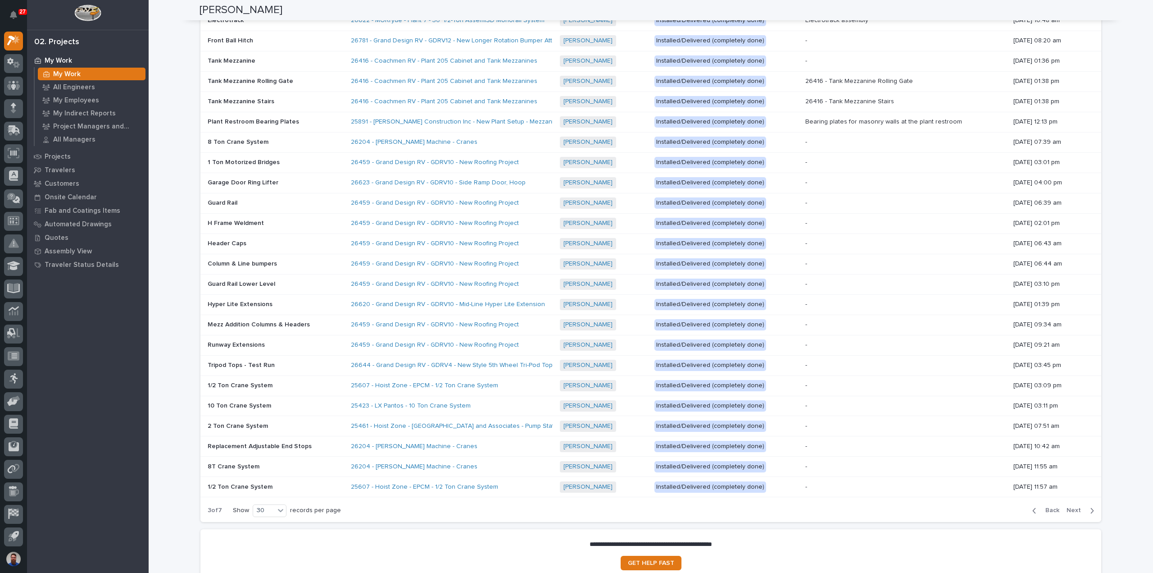
click at [1048, 506] on span "Back" at bounding box center [1049, 510] width 19 height 8
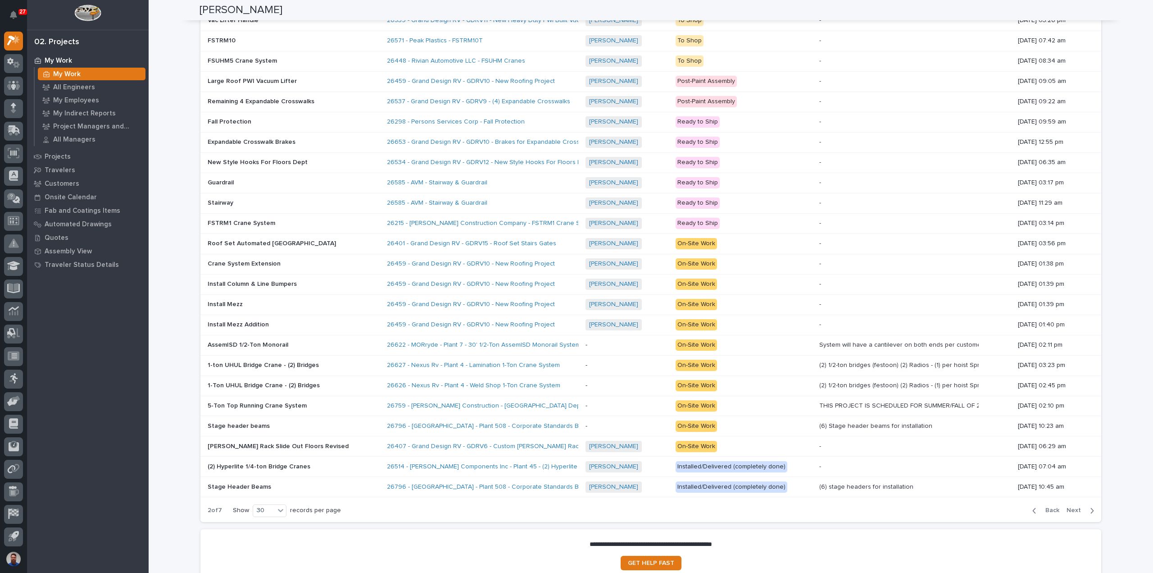
click at [1046, 506] on span "Back" at bounding box center [1049, 510] width 19 height 8
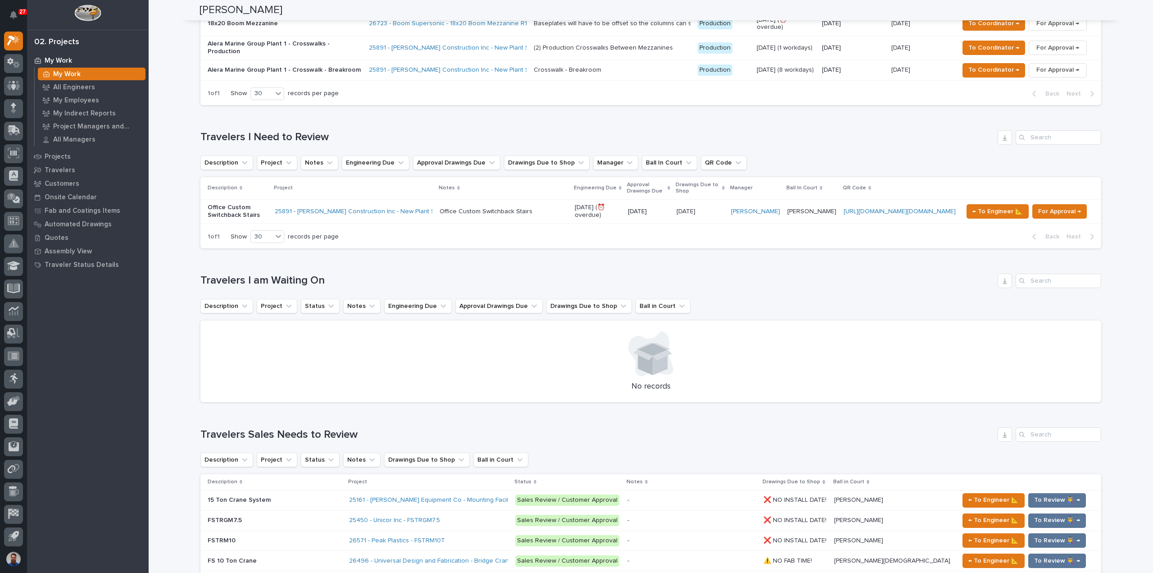
scroll to position [521, 0]
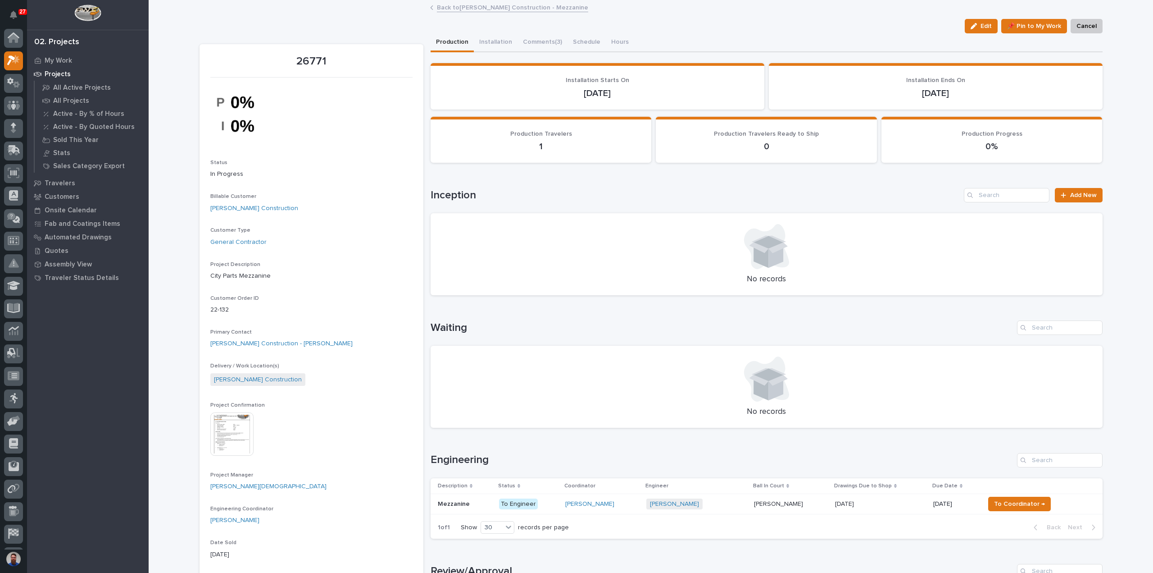
scroll to position [20, 0]
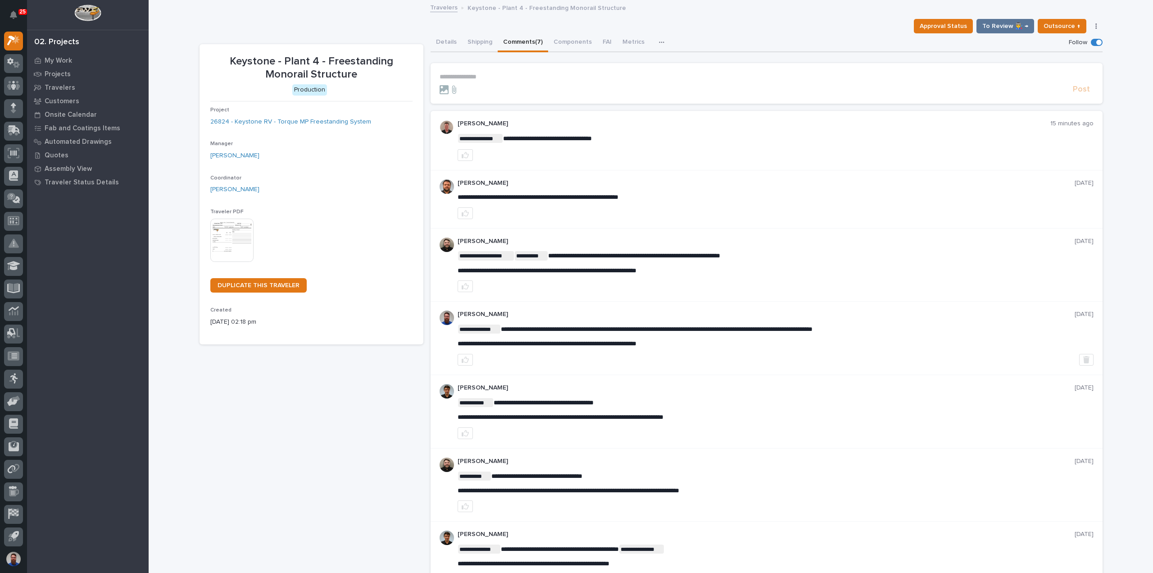
click at [652, 150] on div at bounding box center [776, 155] width 636 height 12
drag, startPoint x: 454, startPoint y: 269, endPoint x: 611, endPoint y: 265, distance: 156.8
click at [611, 265] on div "**********" at bounding box center [776, 262] width 636 height 23
drag, startPoint x: 695, startPoint y: 271, endPoint x: 453, endPoint y: 268, distance: 241.9
click at [453, 268] on div "**********" at bounding box center [767, 264] width 672 height 73
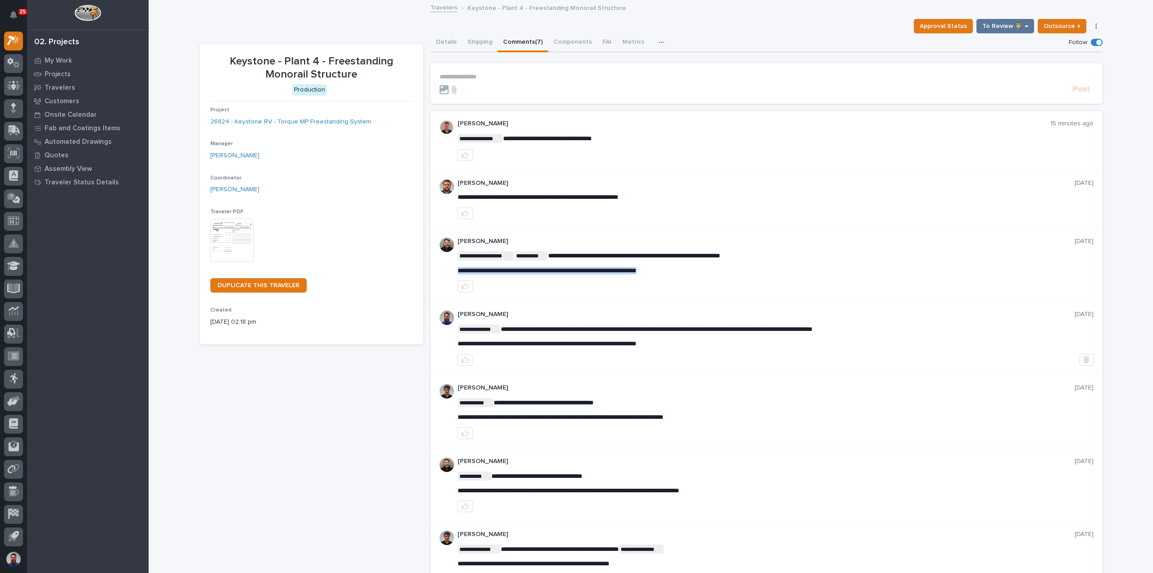
copy span "**********"
click at [637, 270] on span "**********" at bounding box center [547, 270] width 179 height 6
click at [707, 267] on p "**********" at bounding box center [776, 271] width 636 height 8
click at [702, 336] on div "**********" at bounding box center [776, 335] width 636 height 23
click at [710, 460] on p "Jacob Stayton" at bounding box center [766, 461] width 617 height 8
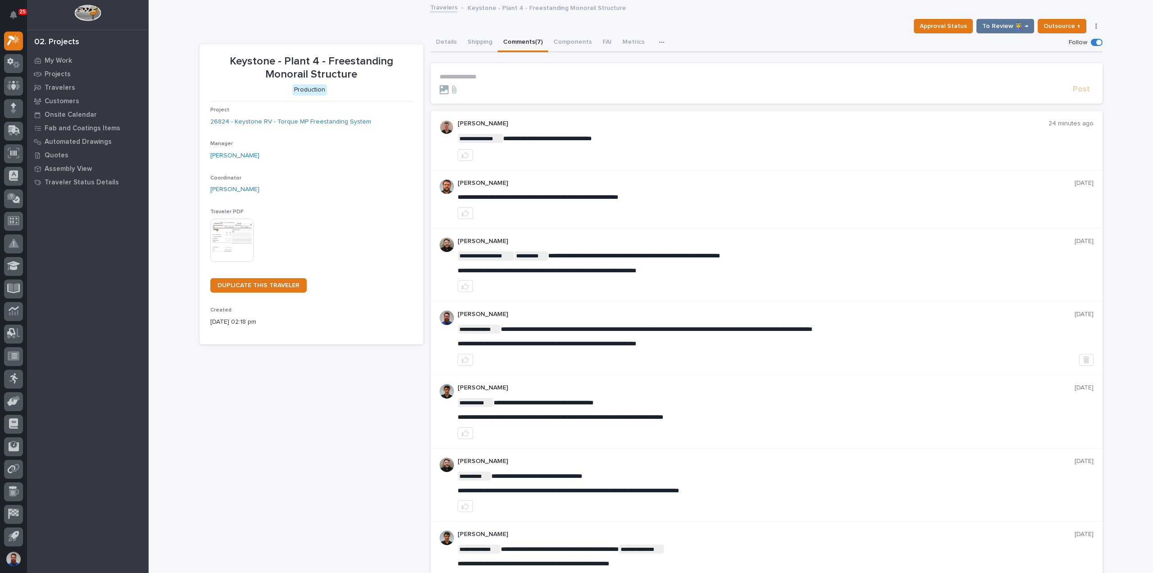
click at [486, 82] on form "**********" at bounding box center [767, 84] width 654 height 22
click at [487, 76] on p "**********" at bounding box center [767, 77] width 654 height 8
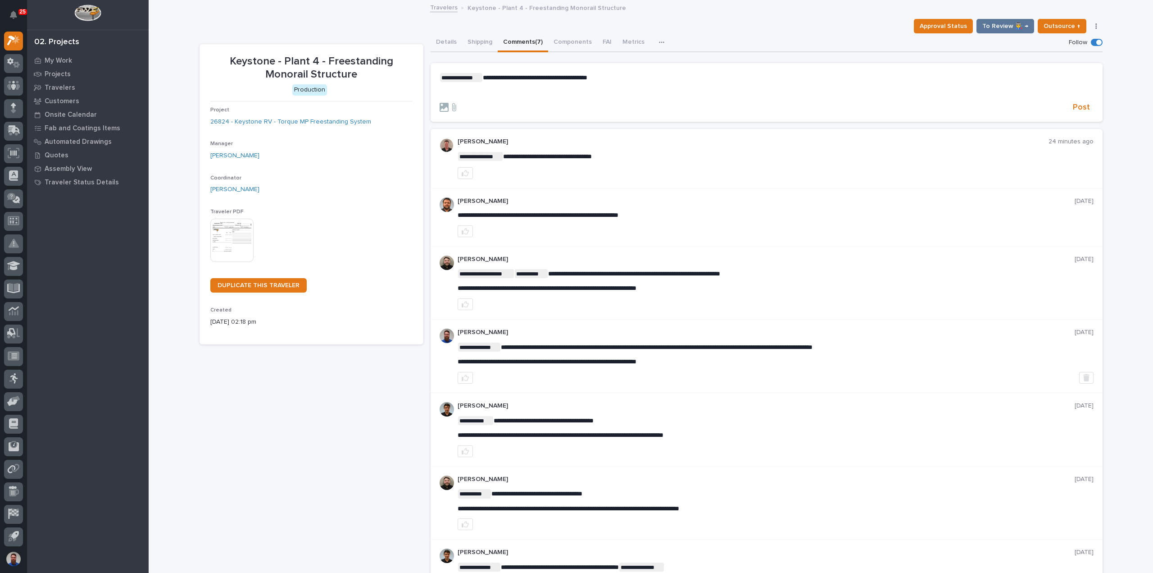
click at [524, 89] on p "﻿" at bounding box center [767, 92] width 654 height 8
click at [1084, 103] on span "Post" at bounding box center [1081, 107] width 17 height 10
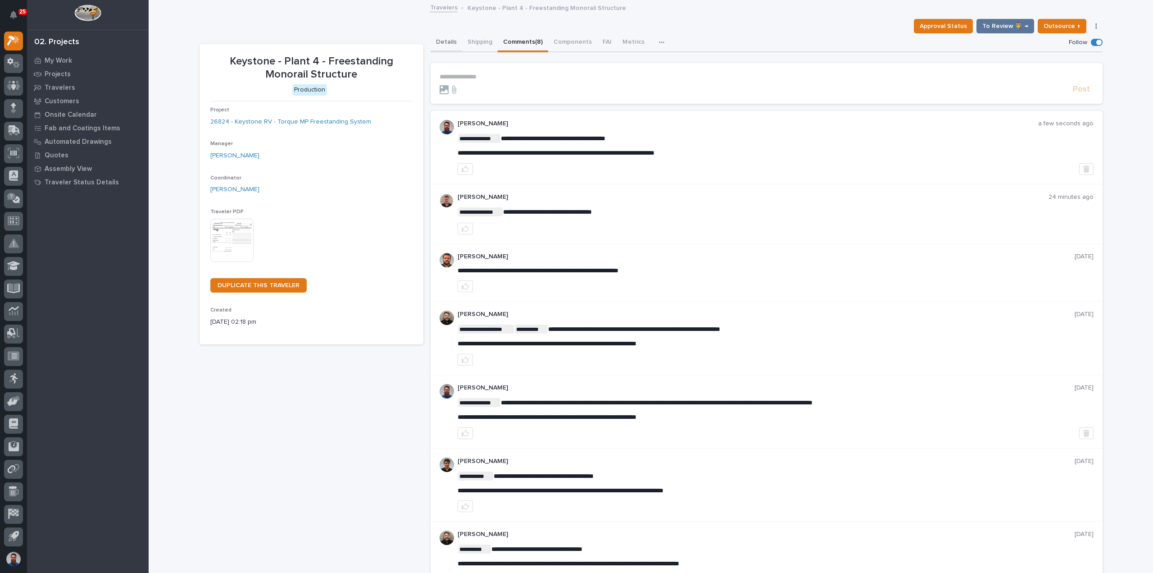
click at [450, 44] on button "Details" at bounding box center [447, 42] width 32 height 19
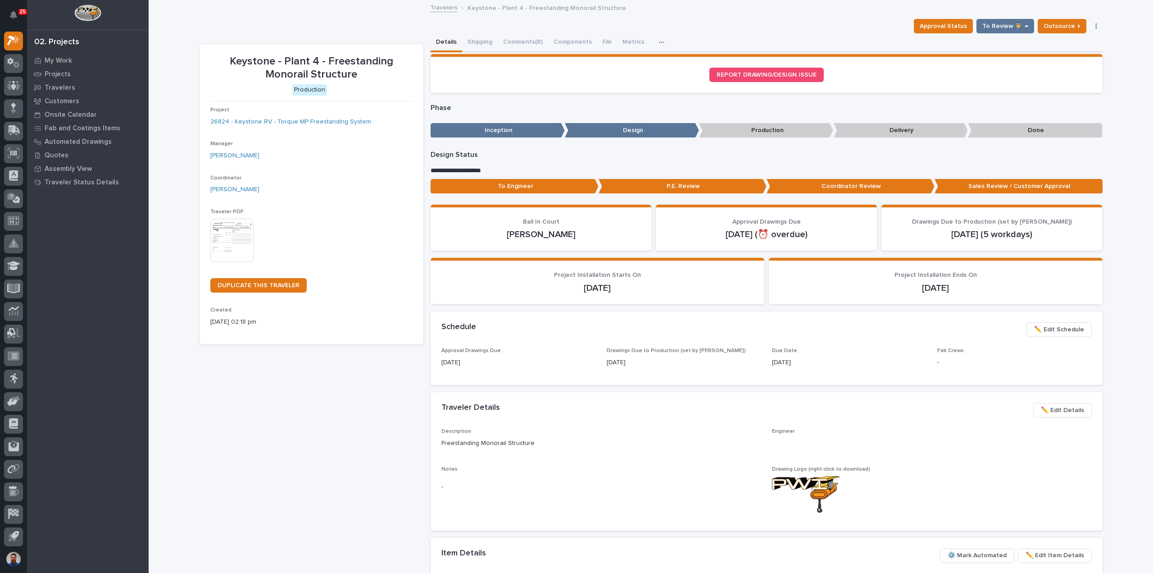
click at [527, 188] on p "To Engineer" at bounding box center [515, 186] width 168 height 15
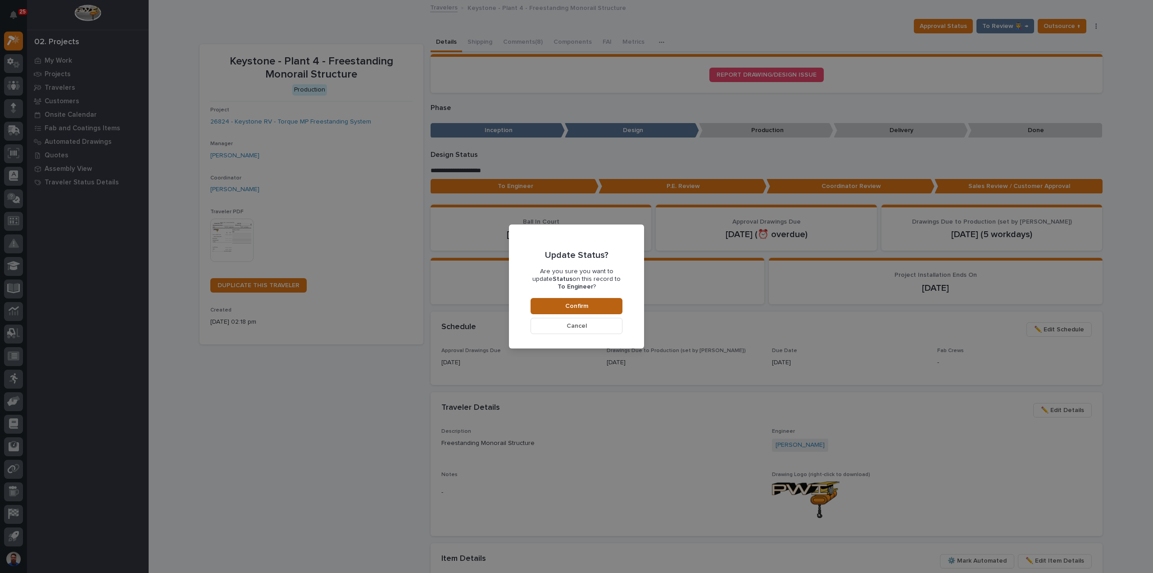
click at [596, 306] on button "Confirm" at bounding box center [577, 306] width 92 height 16
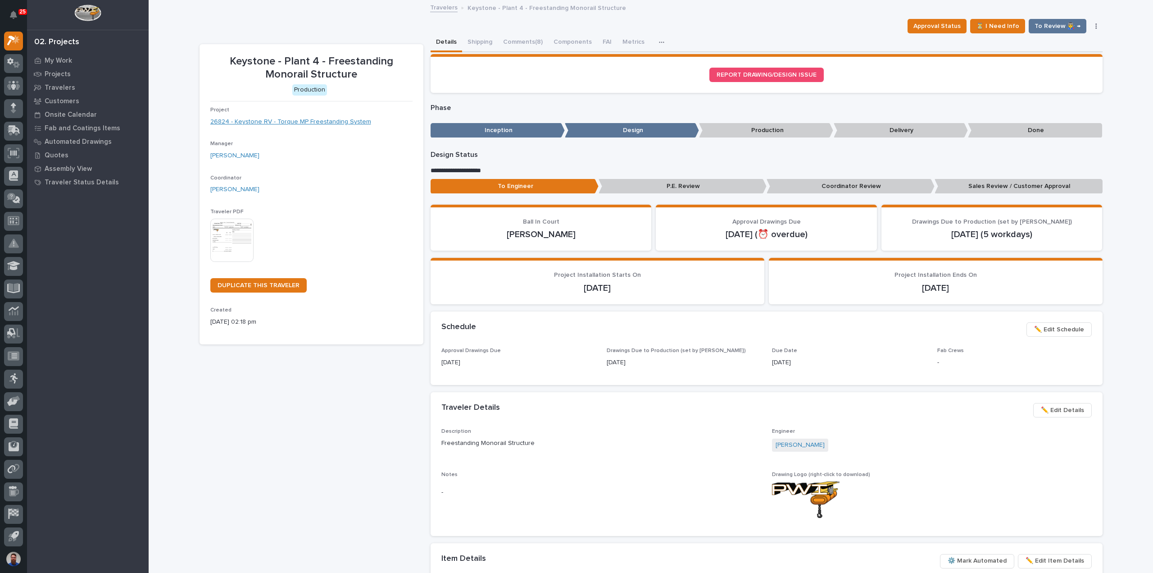
click at [260, 120] on link "26824 - Keystone RV - Torque MP Freestanding System" at bounding box center [290, 121] width 161 height 9
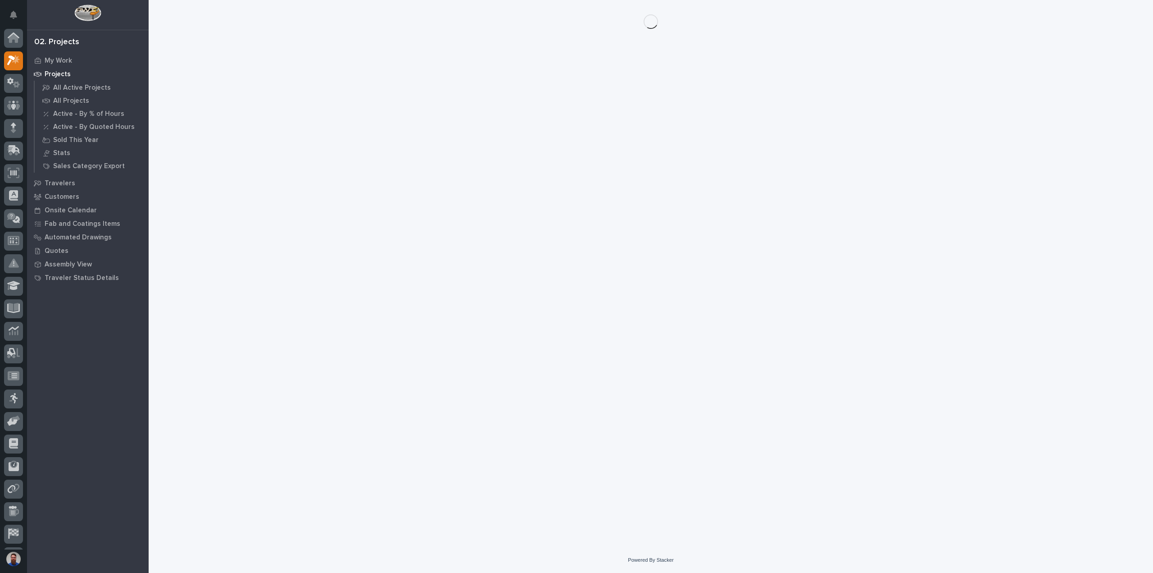
scroll to position [20, 0]
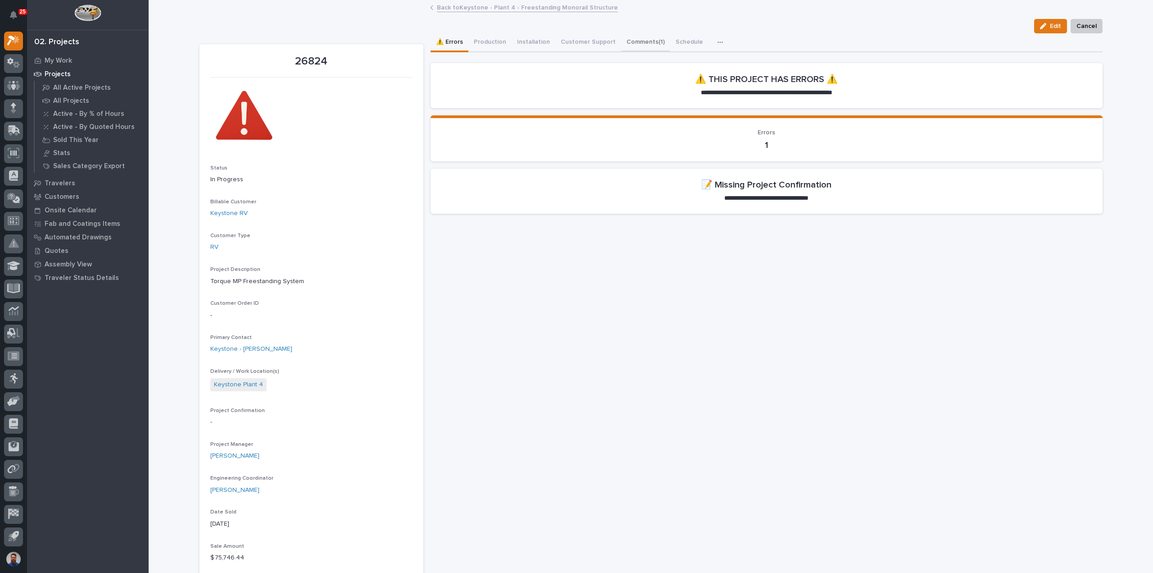
click at [623, 46] on button "Comments (1)" at bounding box center [645, 42] width 49 height 19
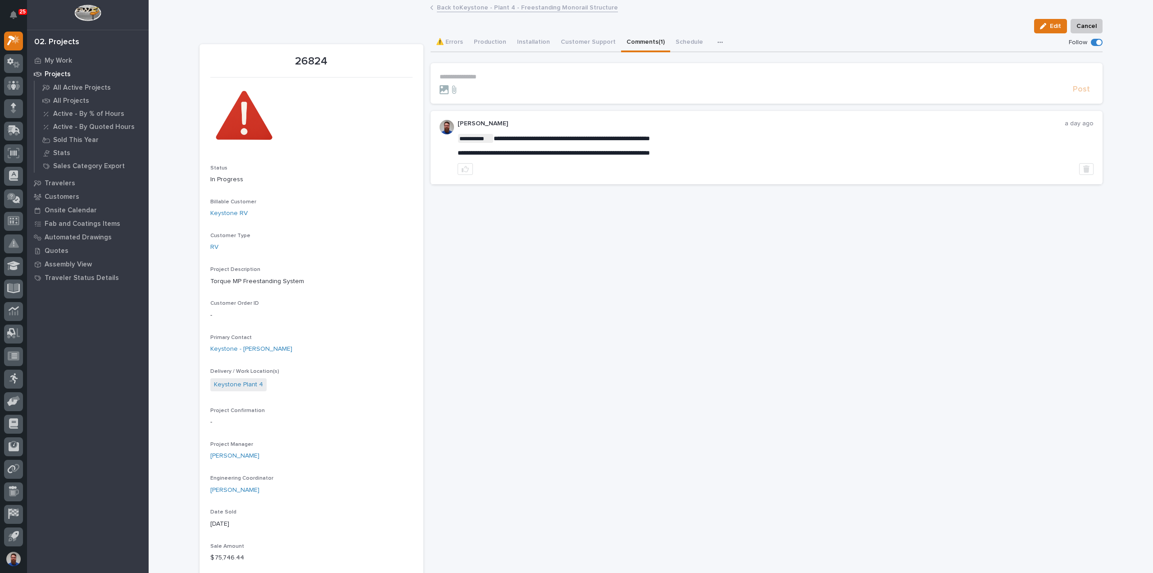
drag, startPoint x: 536, startPoint y: 146, endPoint x: 576, endPoint y: 161, distance: 43.2
click at [577, 161] on div "**********" at bounding box center [776, 147] width 636 height 55
drag, startPoint x: 651, startPoint y: 155, endPoint x: 601, endPoint y: 139, distance: 52.4
click at [601, 139] on div "**********" at bounding box center [776, 145] width 636 height 23
click at [601, 139] on span "**********" at bounding box center [572, 138] width 156 height 6
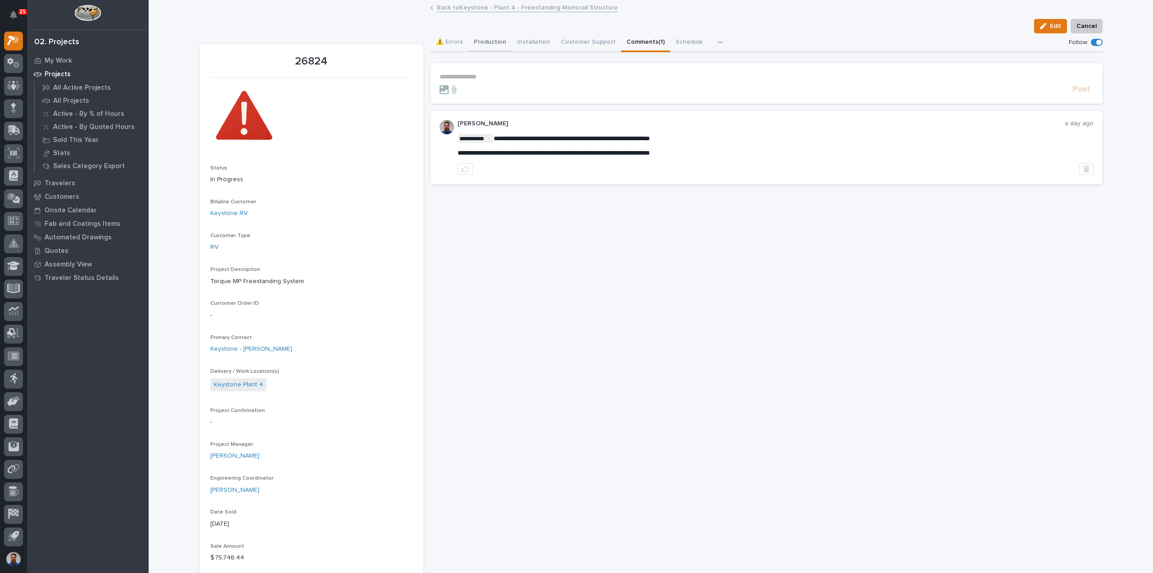
click at [487, 44] on button "Production" at bounding box center [490, 42] width 43 height 19
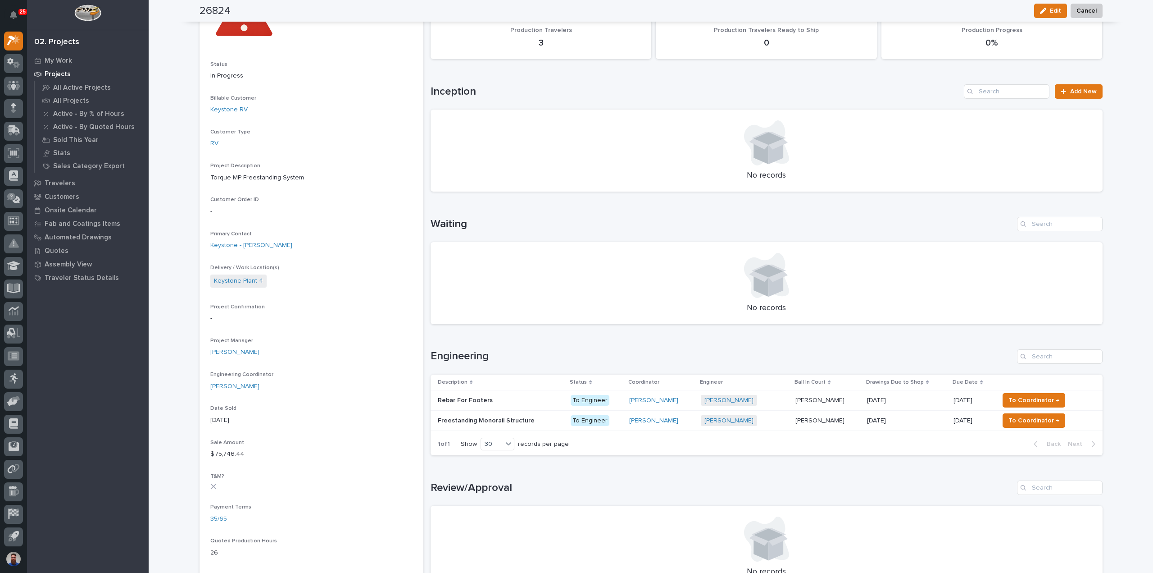
scroll to position [180, 0]
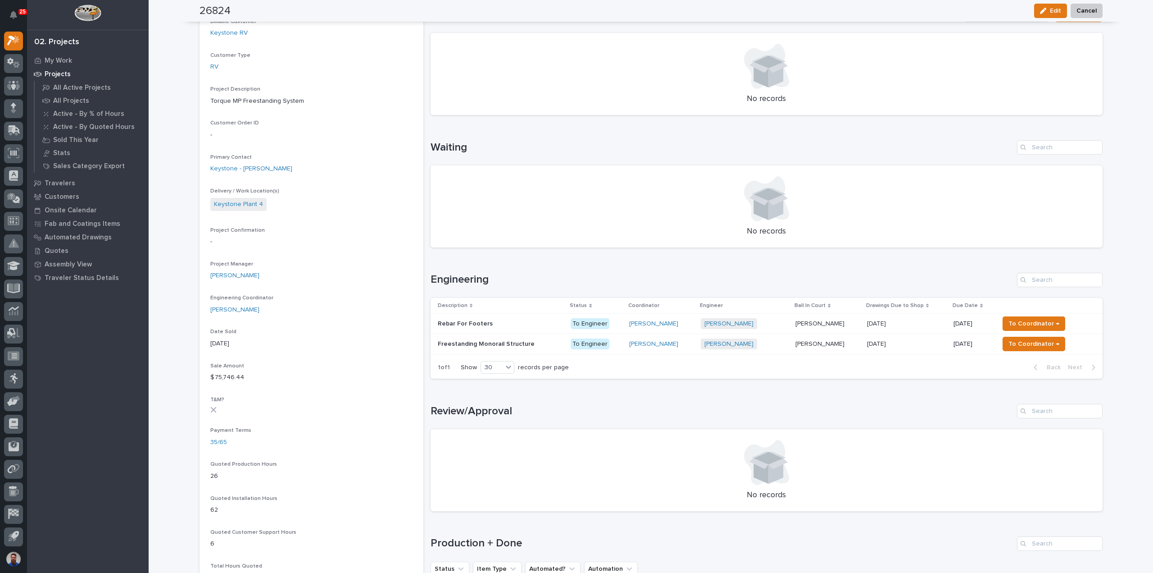
click at [544, 348] on div "Freestanding Monorail Structure Freestanding Monorail Structure" at bounding box center [501, 344] width 126 height 15
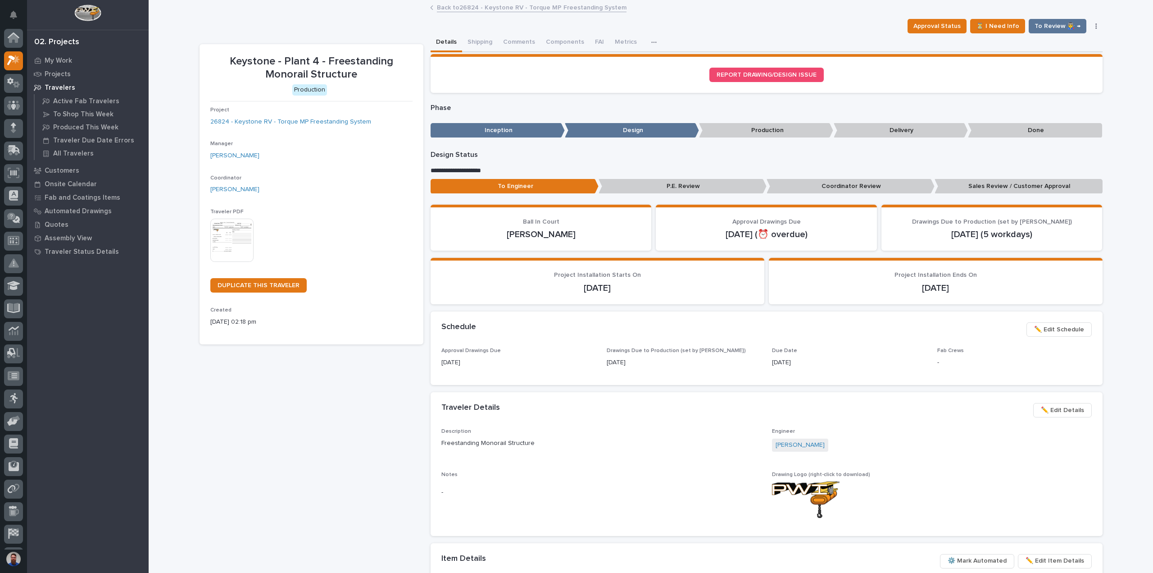
scroll to position [20, 0]
click at [948, 27] on span "Approval Status" at bounding box center [937, 26] width 47 height 11
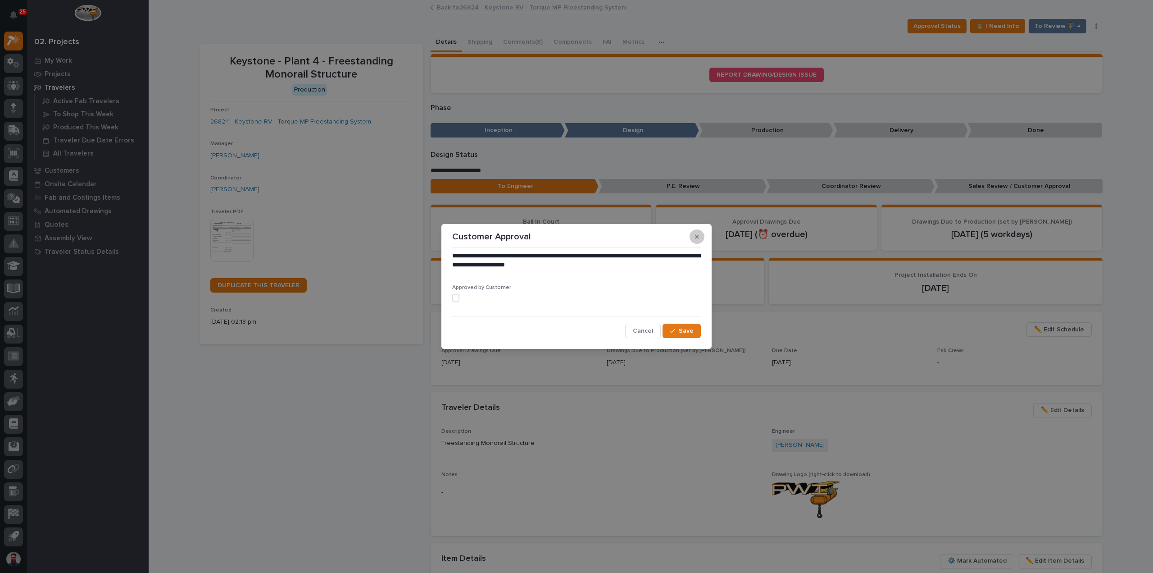
click at [697, 236] on icon "button" at bounding box center [697, 236] width 4 height 6
